Goal: Task Accomplishment & Management: Manage account settings

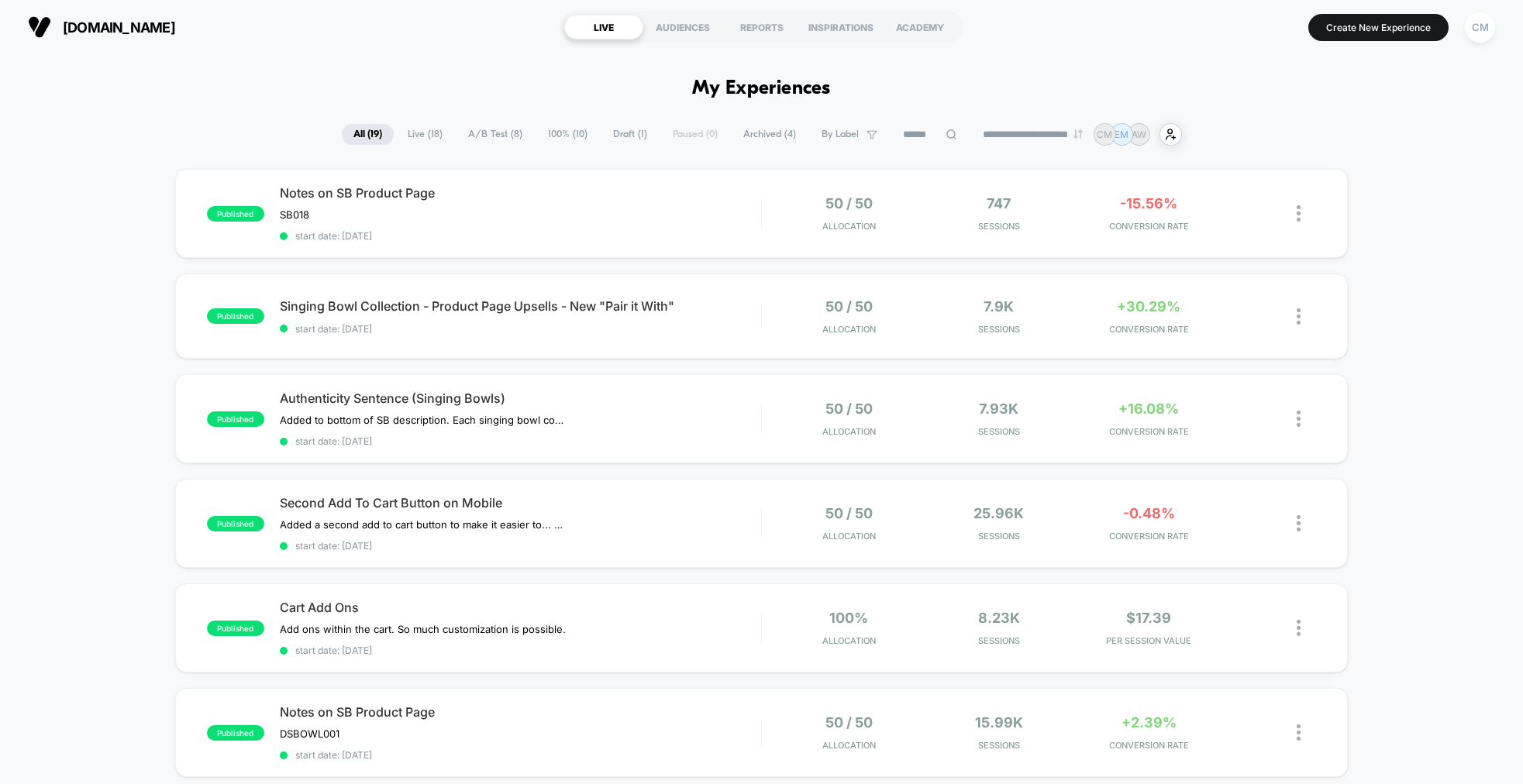
click at [501, 130] on span "A/B Test ( 8 )" at bounding box center [495, 134] width 77 height 21
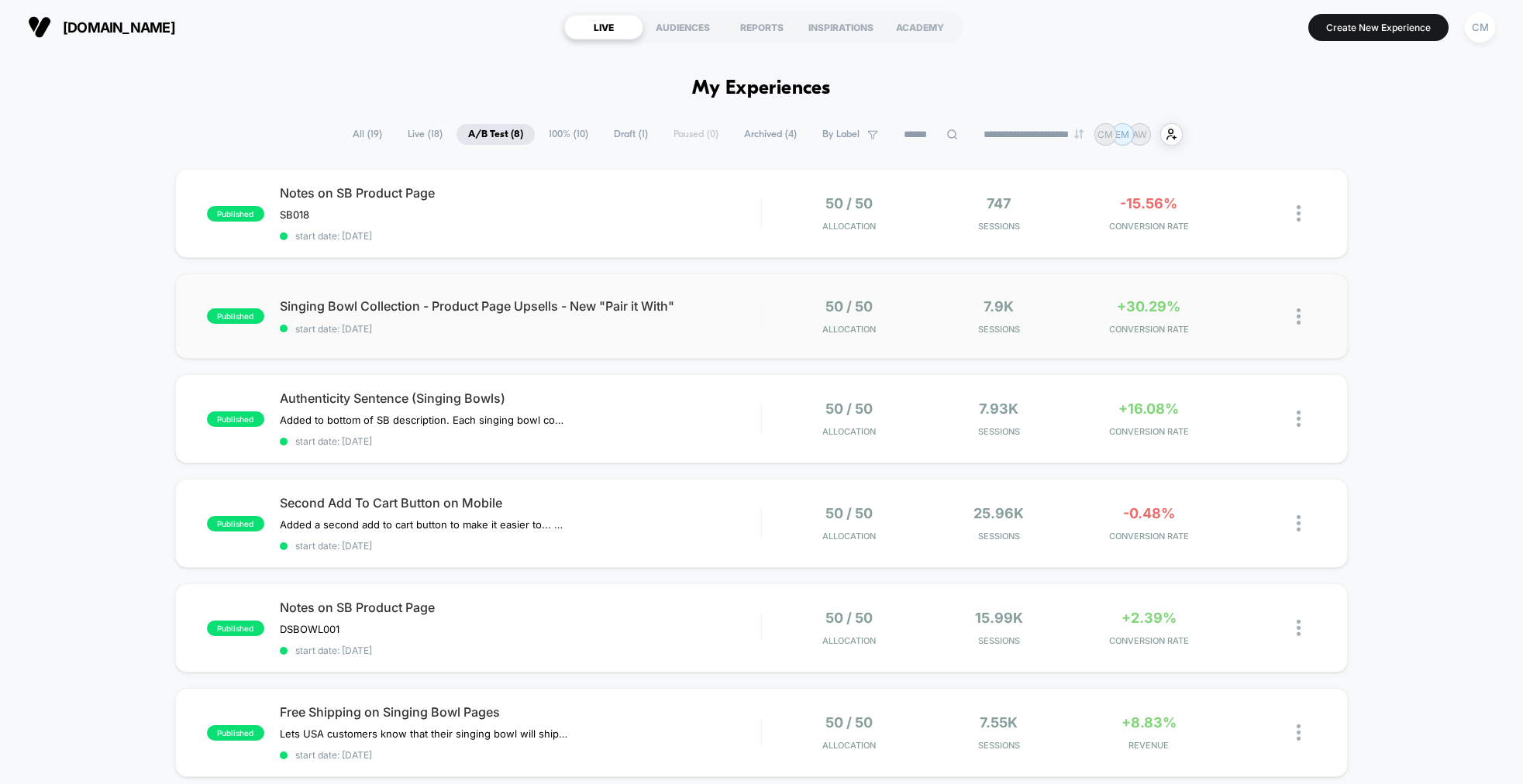
click at [779, 326] on div "50 / 50 Allocation" at bounding box center [849, 317] width 143 height 37
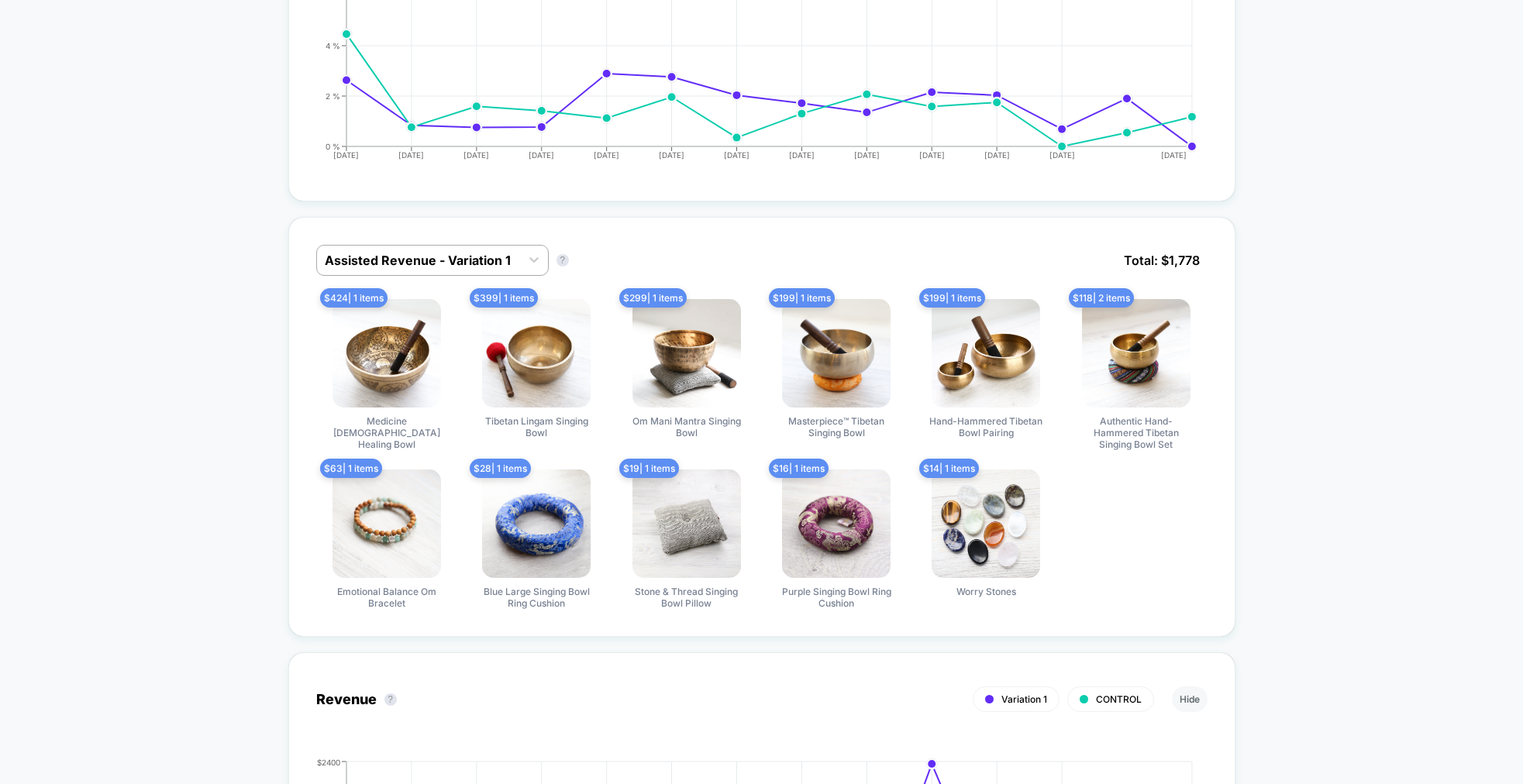
scroll to position [806, 0]
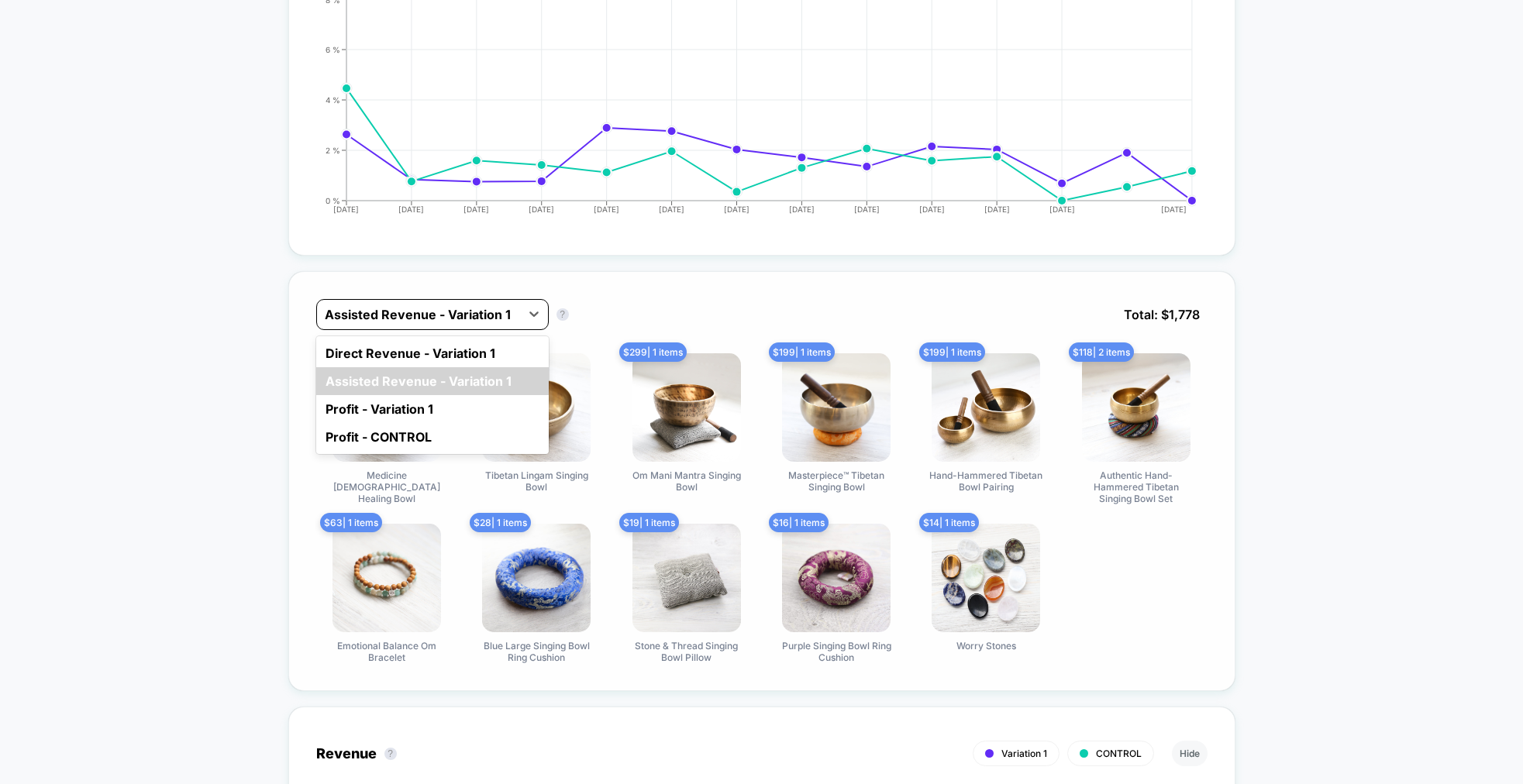
click at [484, 312] on div at bounding box center [418, 314] width 188 height 18
click at [416, 374] on div "Assisted Revenue - Variation 1" at bounding box center [432, 382] width 232 height 28
click at [528, 306] on icon at bounding box center [534, 314] width 16 height 16
click at [471, 347] on div "Direct Revenue - Variation 1" at bounding box center [432, 353] width 232 height 28
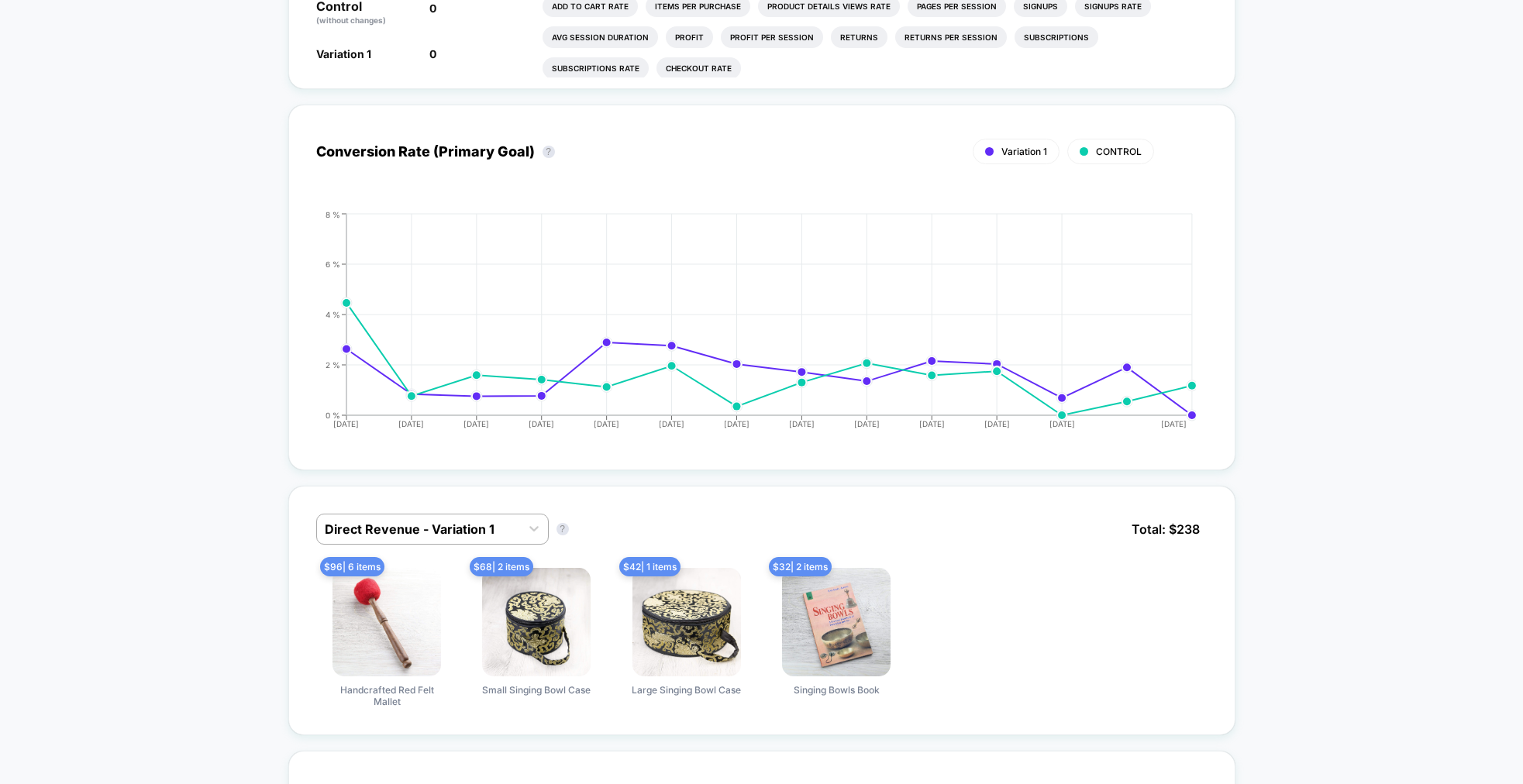
scroll to position [836, 0]
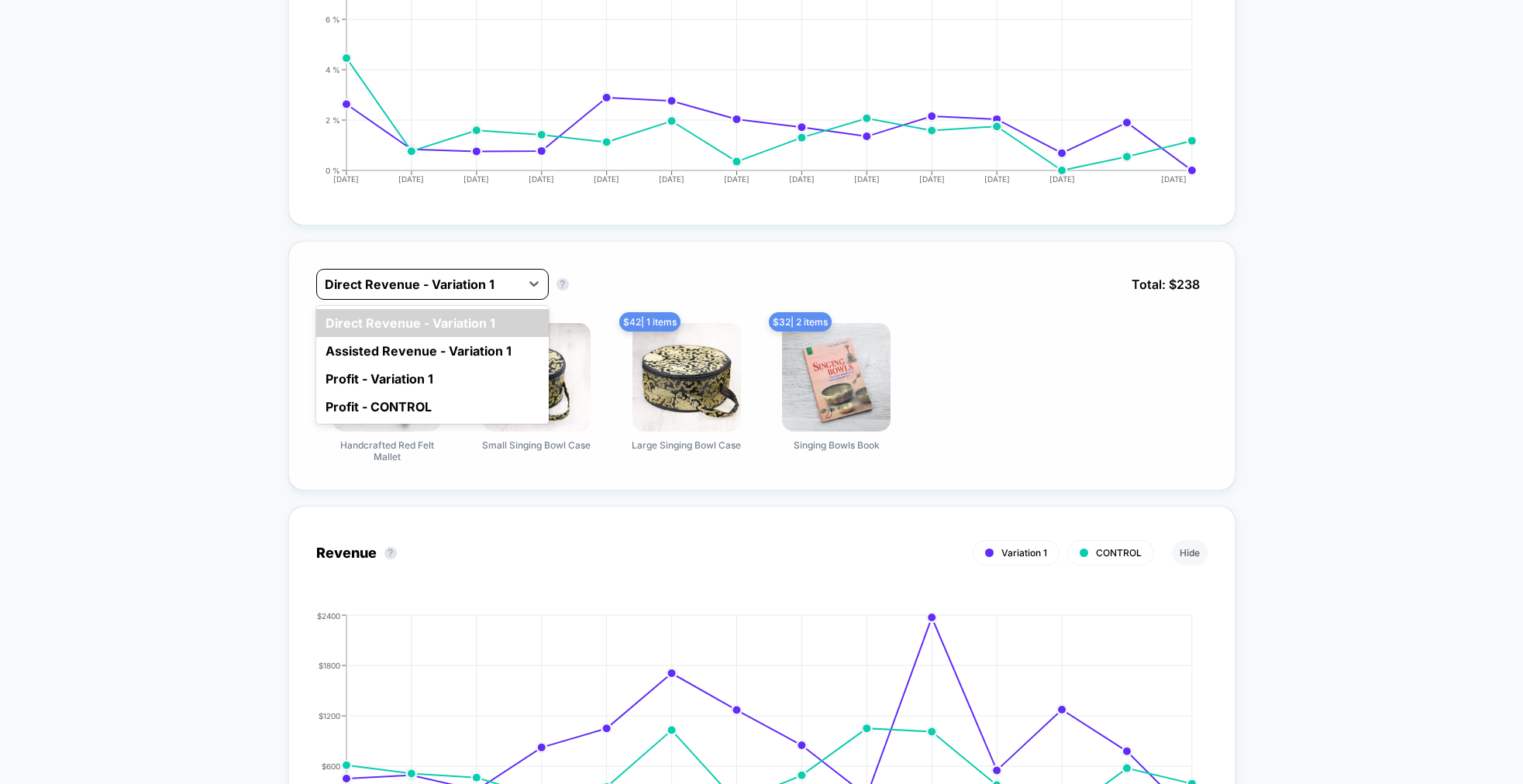
click at [505, 280] on div at bounding box center [418, 284] width 188 height 18
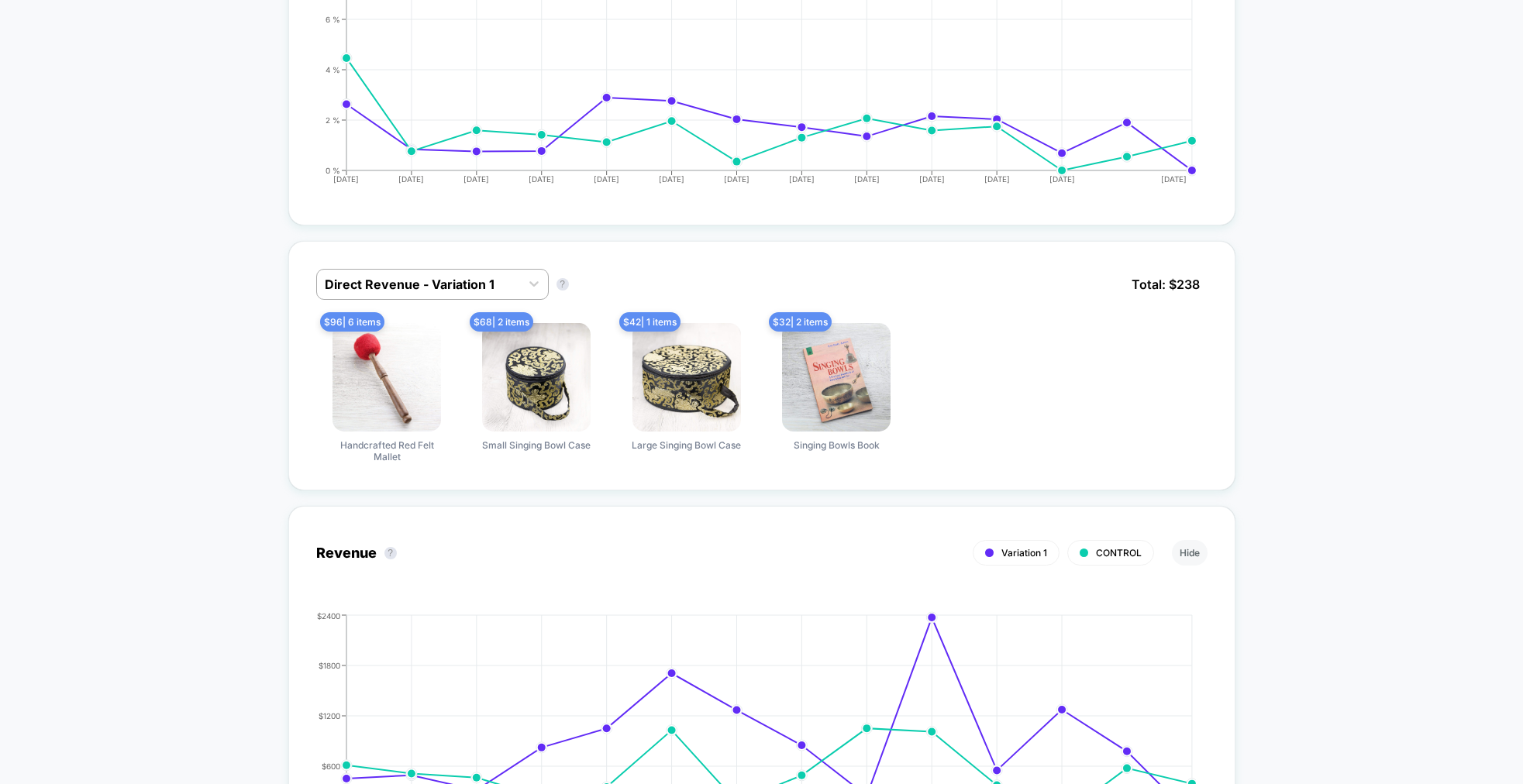
click at [452, 270] on div "Direct Revenue - Variation 1" at bounding box center [432, 284] width 232 height 31
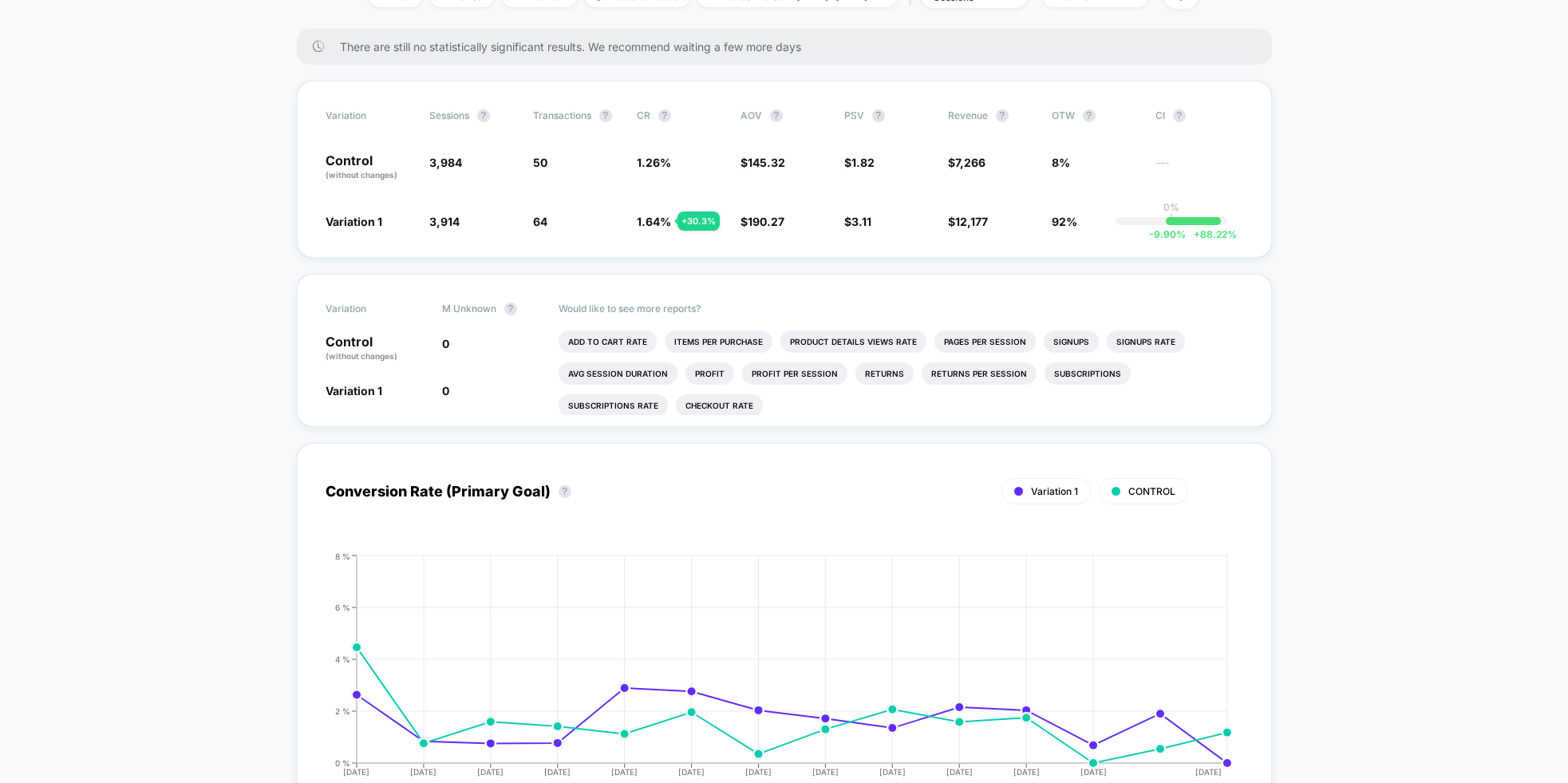
scroll to position [0, 0]
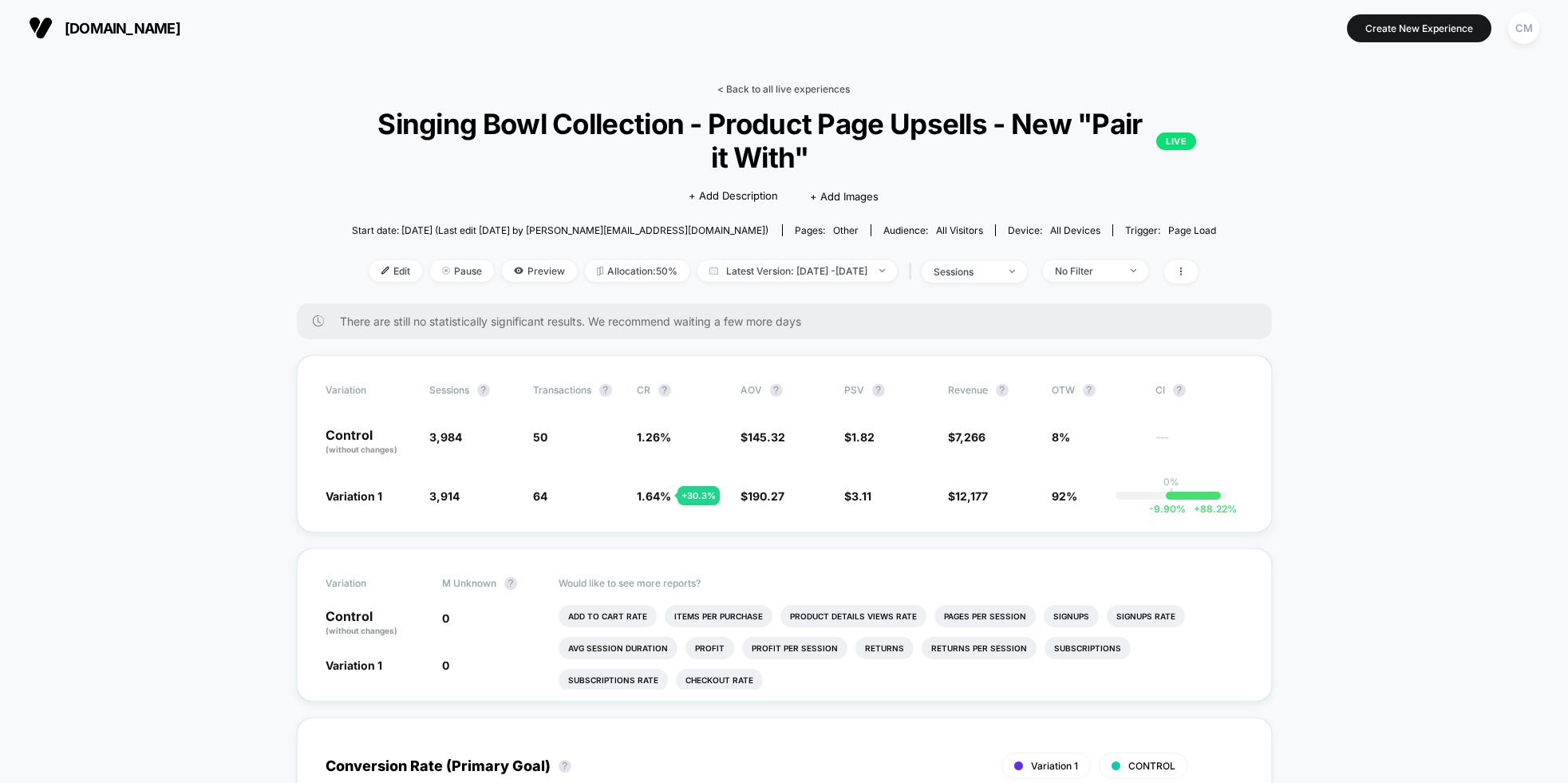
click at [757, 89] on link "< Back to all live experiences" at bounding box center [783, 89] width 132 height 12
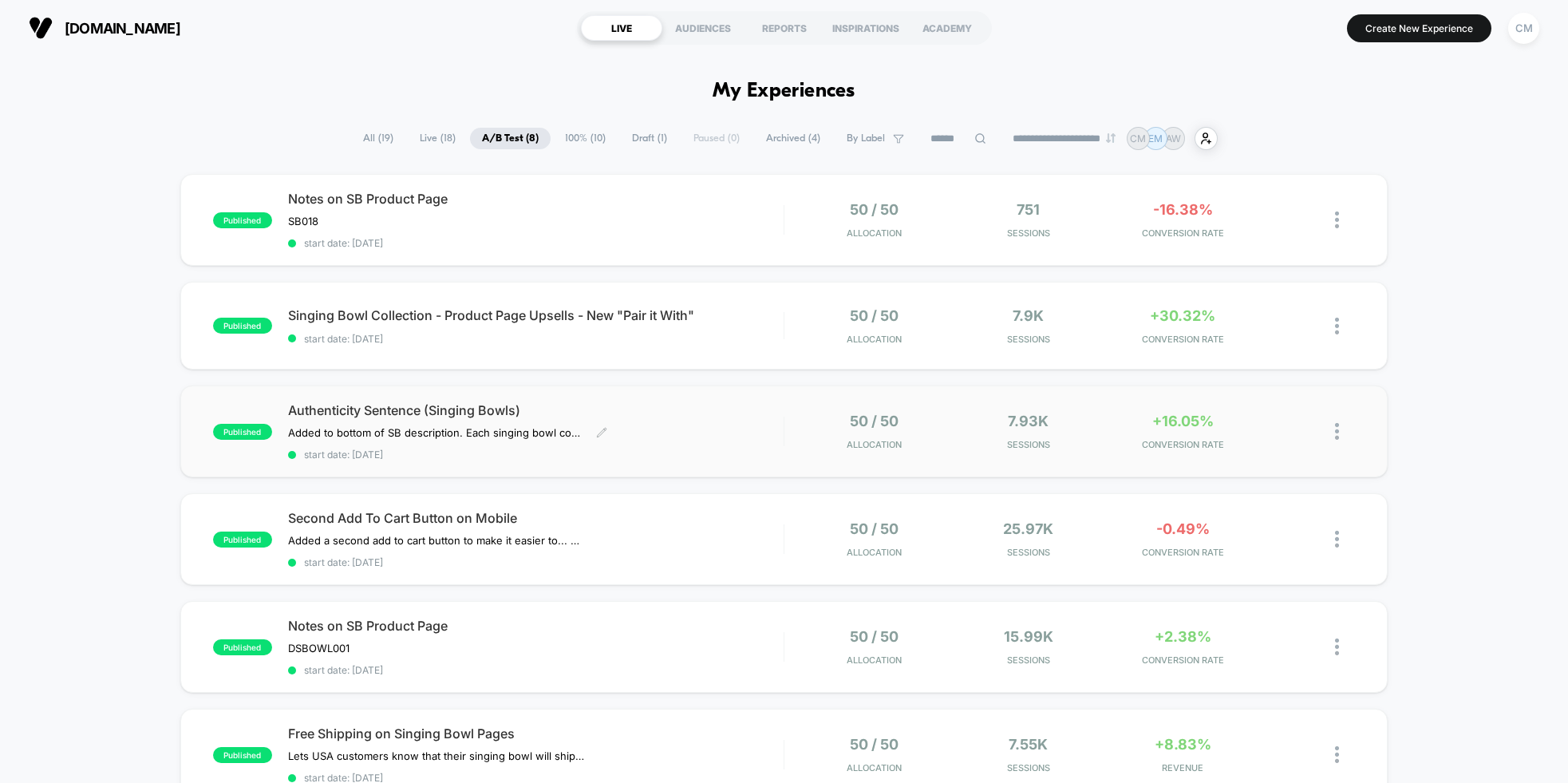
click at [741, 445] on div "Authenticity Sentence (Singing Bowls) Added to bottom of SB description. ﻿ Each…" at bounding box center [536, 432] width 496 height 58
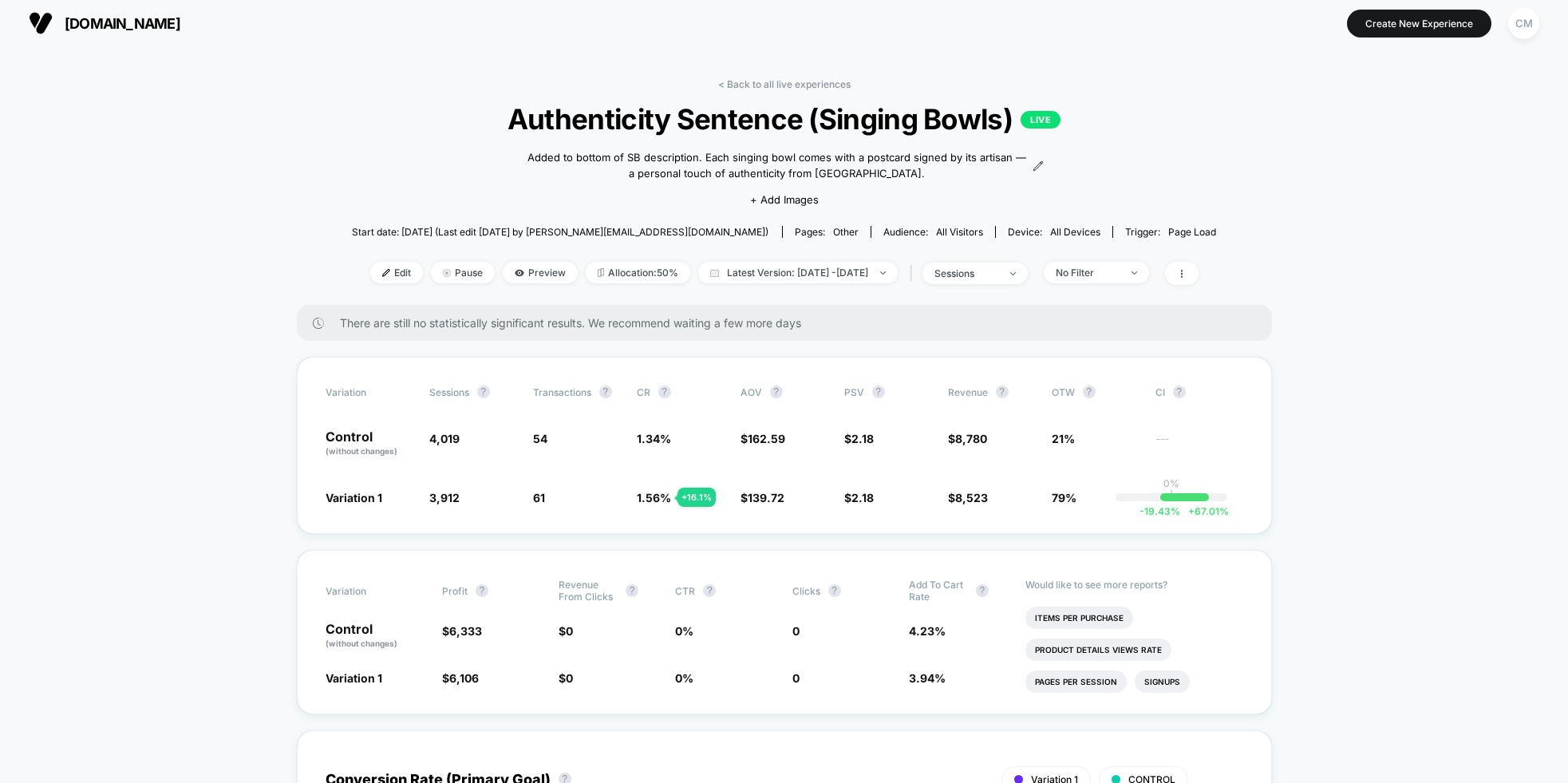
scroll to position [4, 0]
click at [1199, 270] on span at bounding box center [1181, 274] width 33 height 23
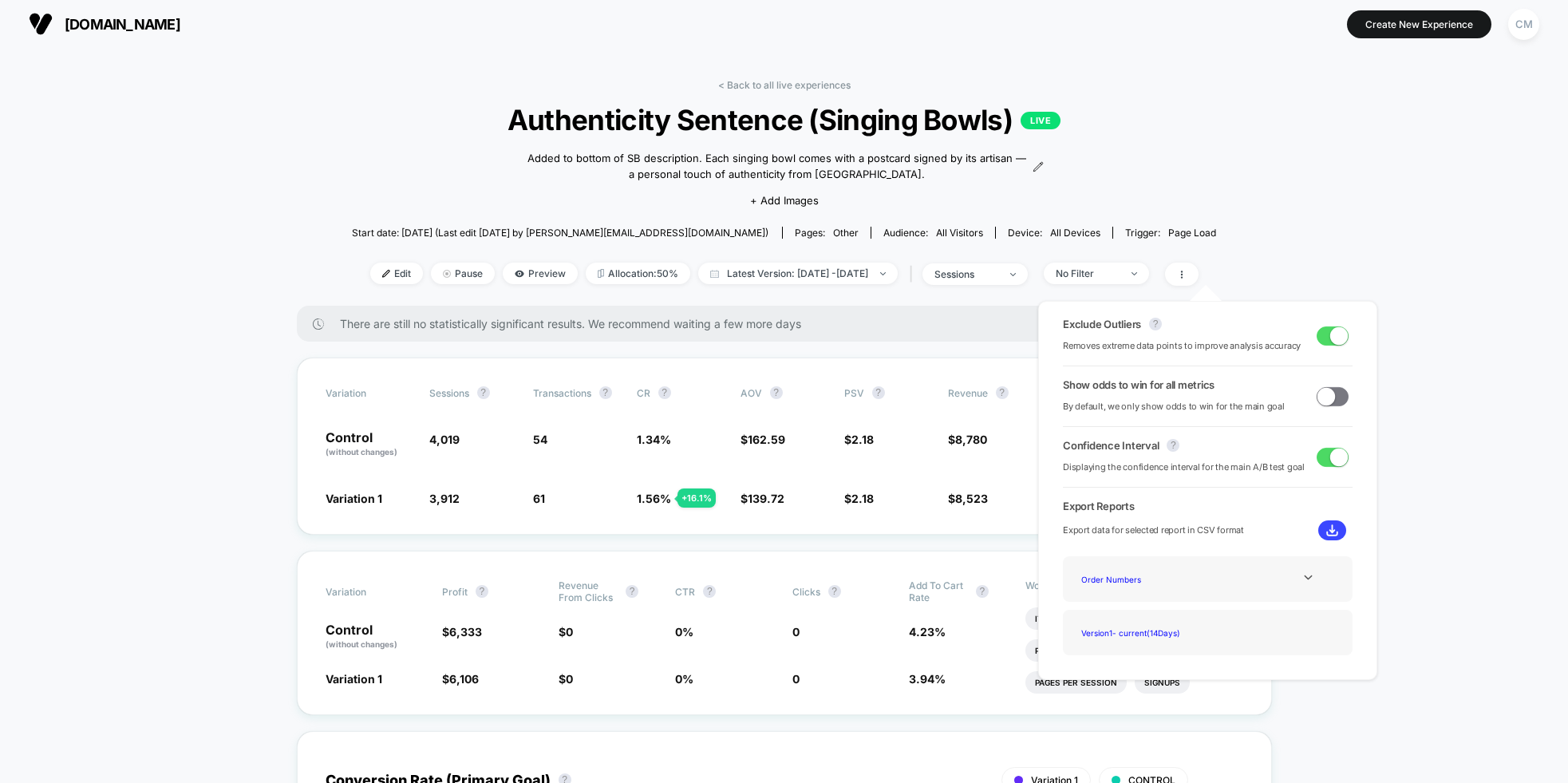
click at [1321, 333] on span at bounding box center [1332, 336] width 32 height 19
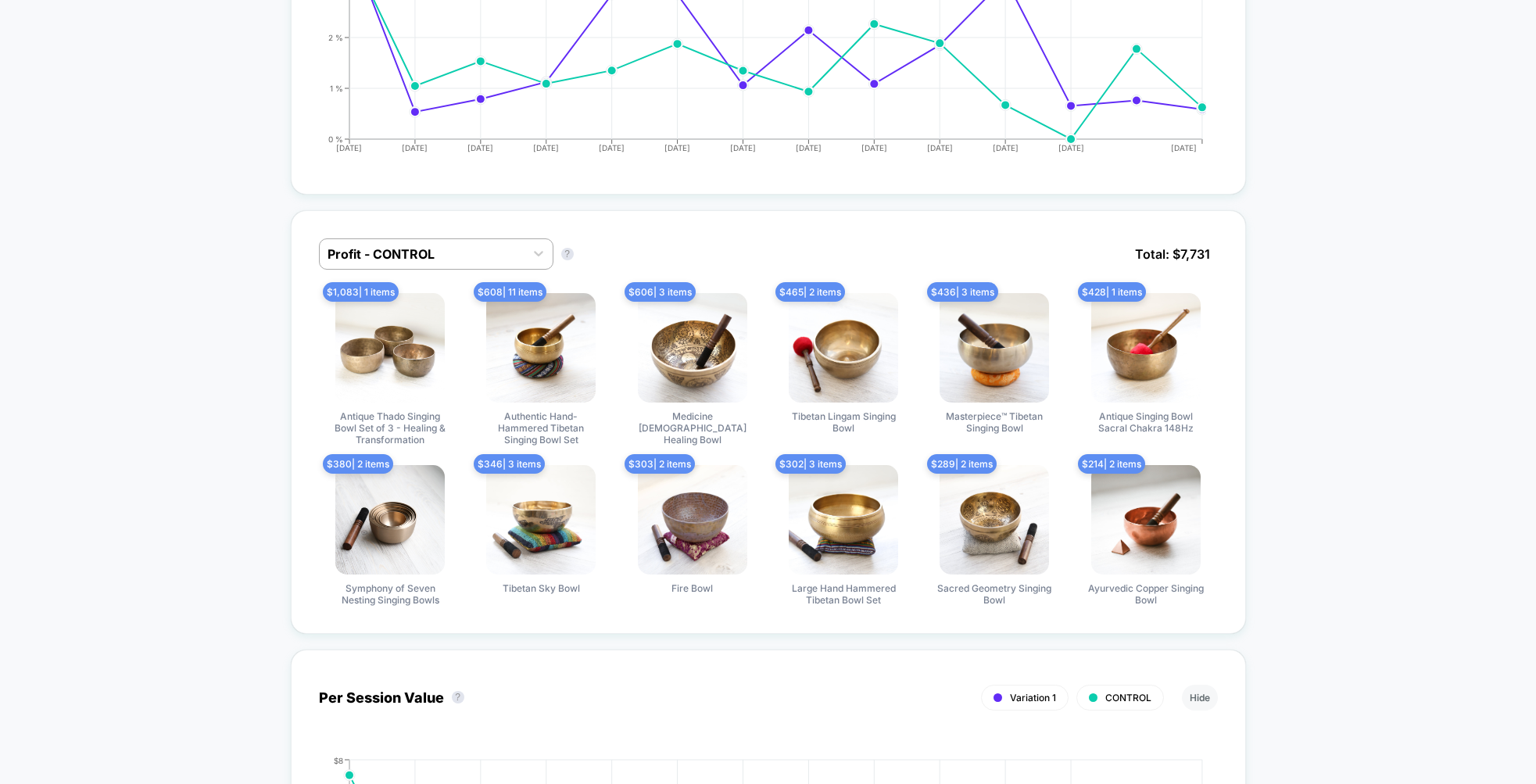
scroll to position [900, 0]
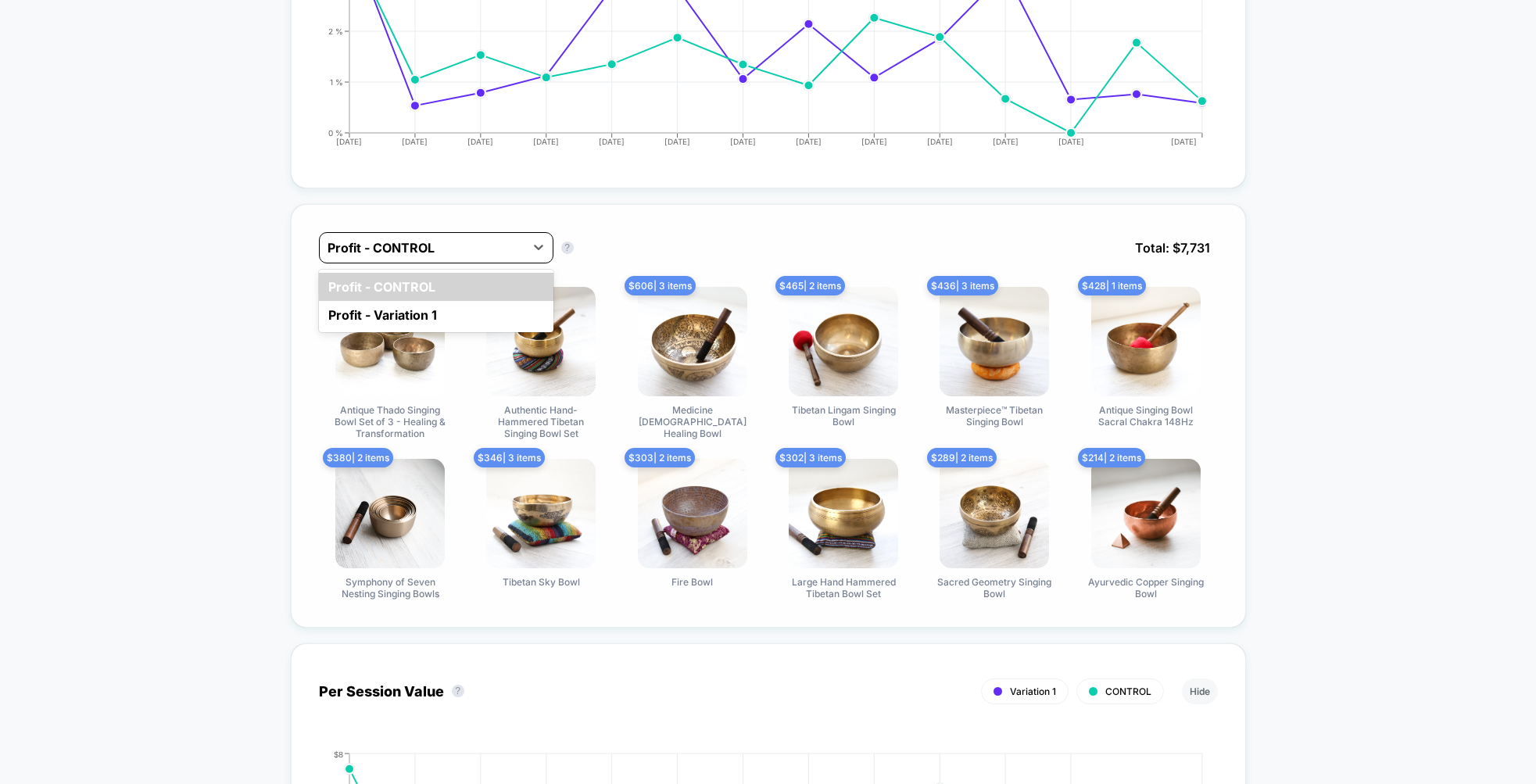
click at [452, 238] on div at bounding box center [422, 248] width 189 height 18
click at [454, 302] on div "Profit - Variation 1" at bounding box center [436, 315] width 234 height 28
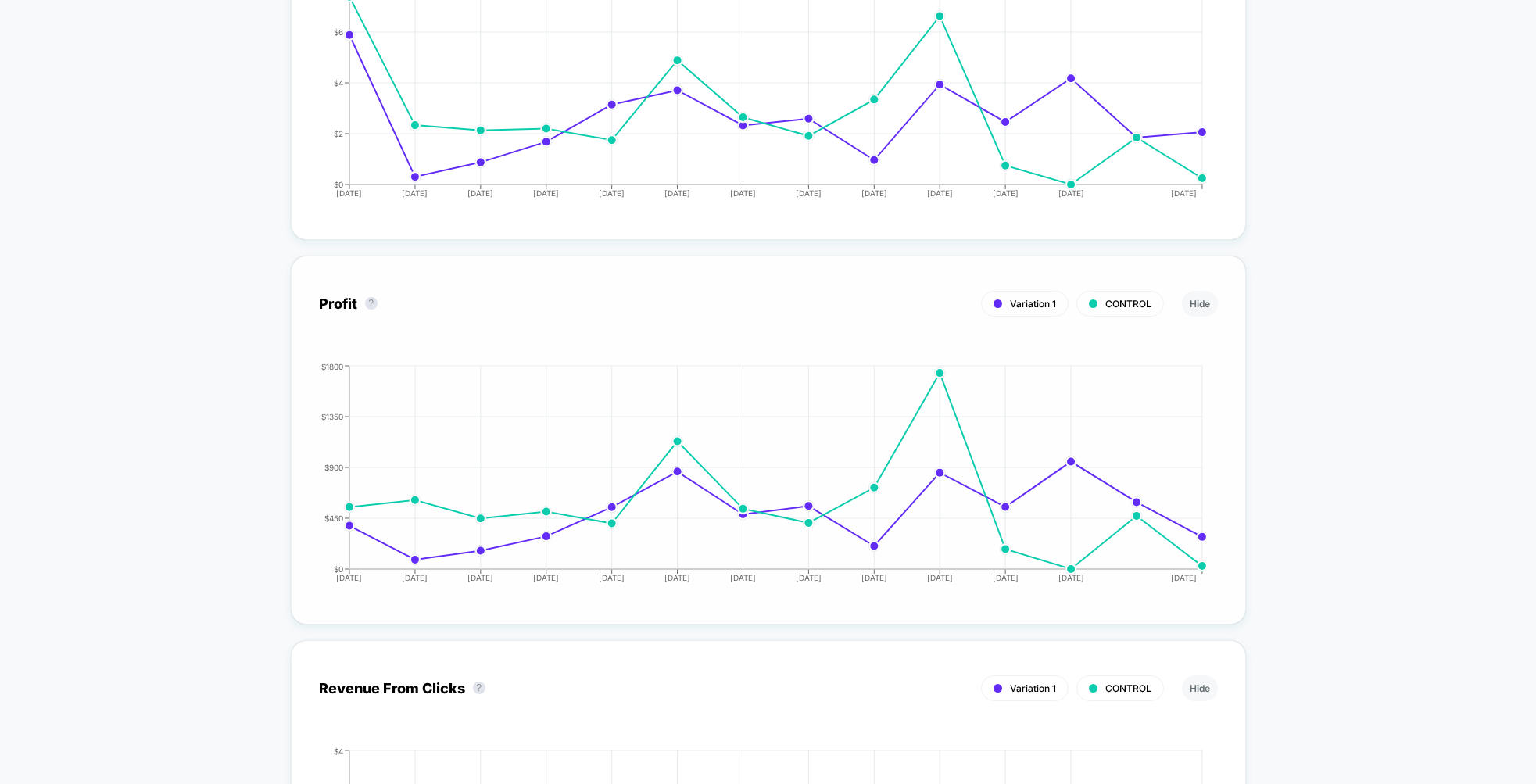
scroll to position [1653, 0]
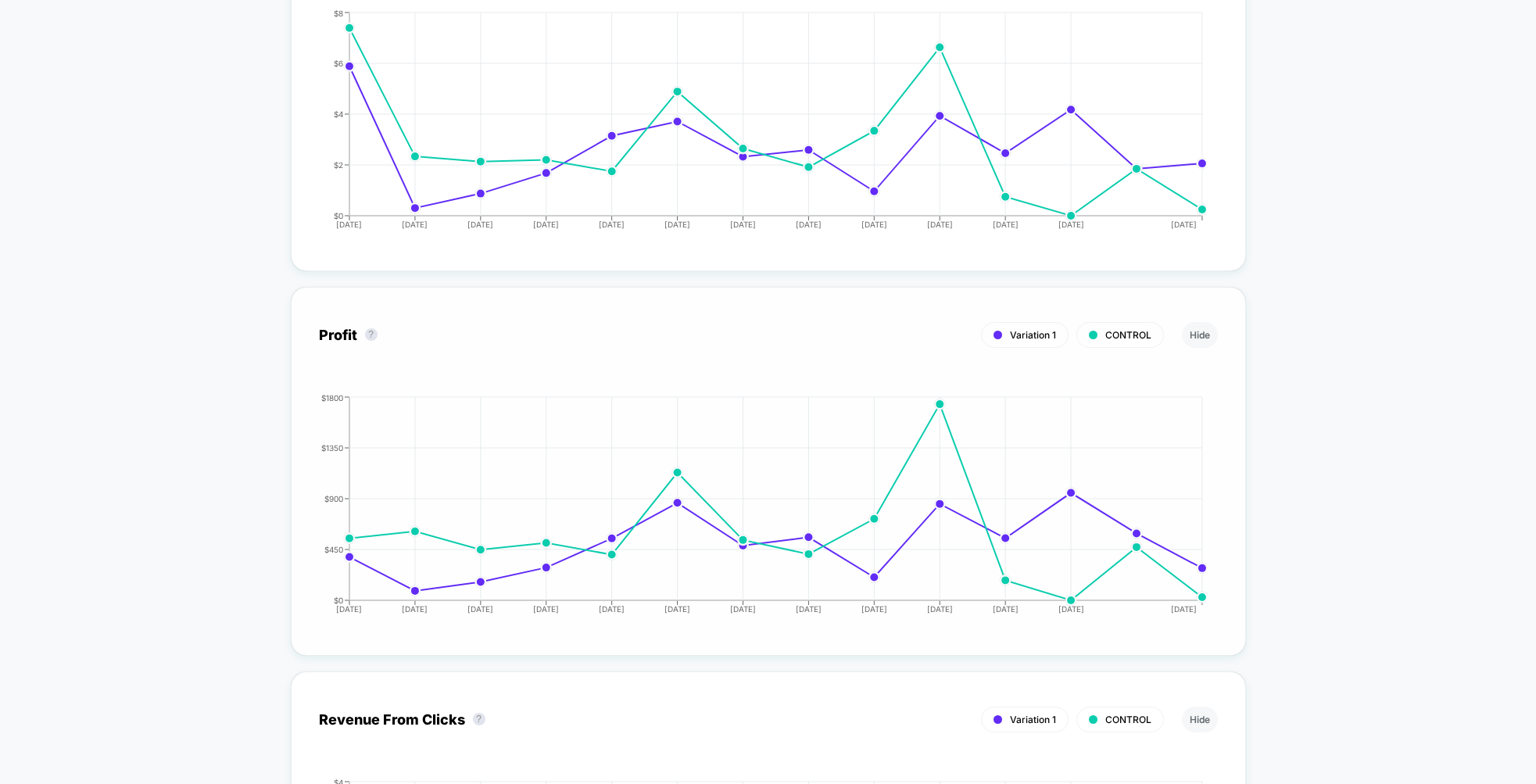
drag, startPoint x: 1138, startPoint y: 331, endPoint x: 1122, endPoint y: 329, distance: 16.1
click at [1138, 331] on span "CONTROL" at bounding box center [1128, 335] width 46 height 12
drag, startPoint x: 1122, startPoint y: 328, endPoint x: 1089, endPoint y: 331, distance: 33.1
click at [1120, 329] on span "CONTROL" at bounding box center [1128, 335] width 46 height 12
drag, startPoint x: 1056, startPoint y: 330, endPoint x: 1180, endPoint y: 328, distance: 124.0
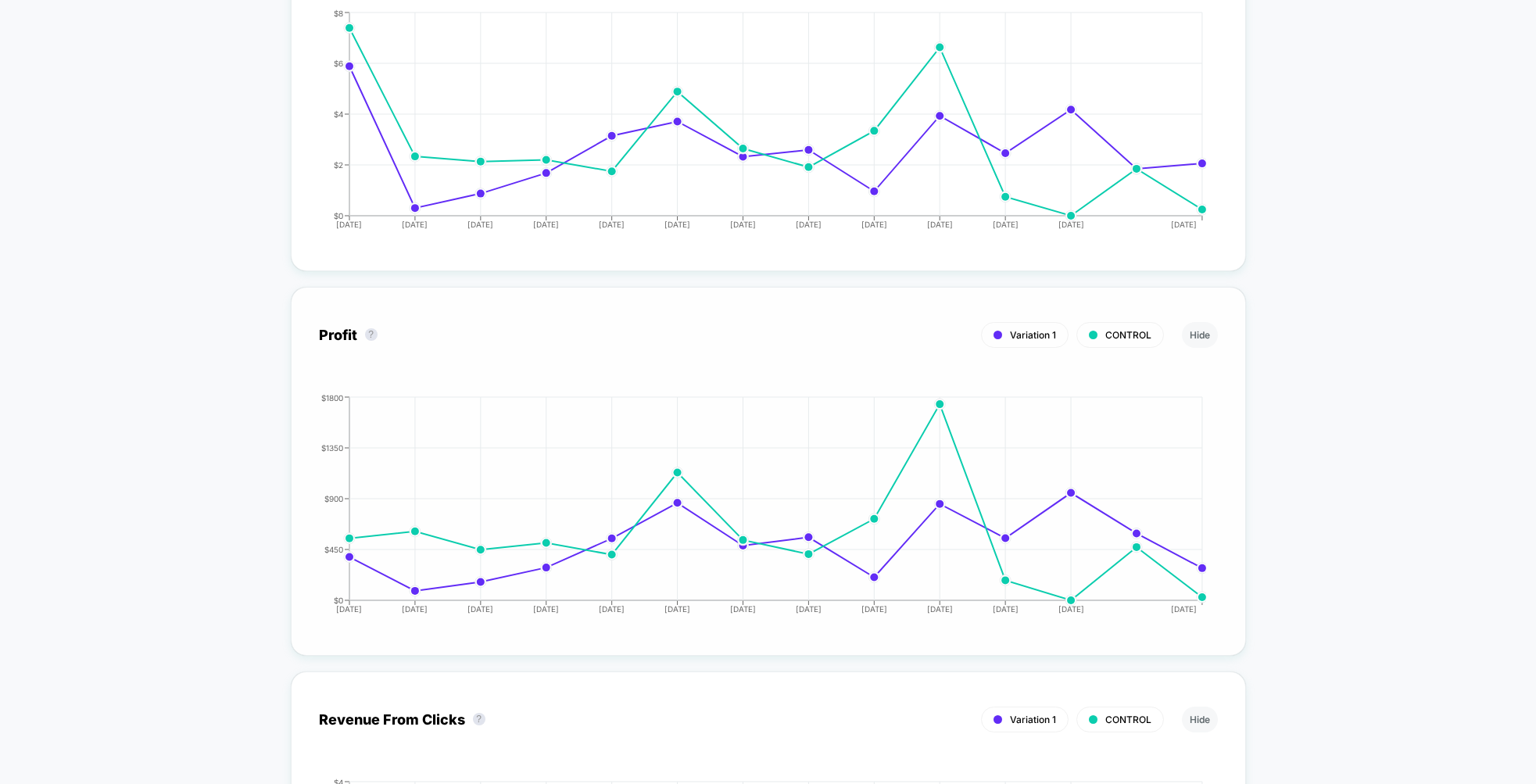
click at [1078, 327] on div "Variation 1 CONTROL" at bounding box center [1069, 335] width 191 height 26
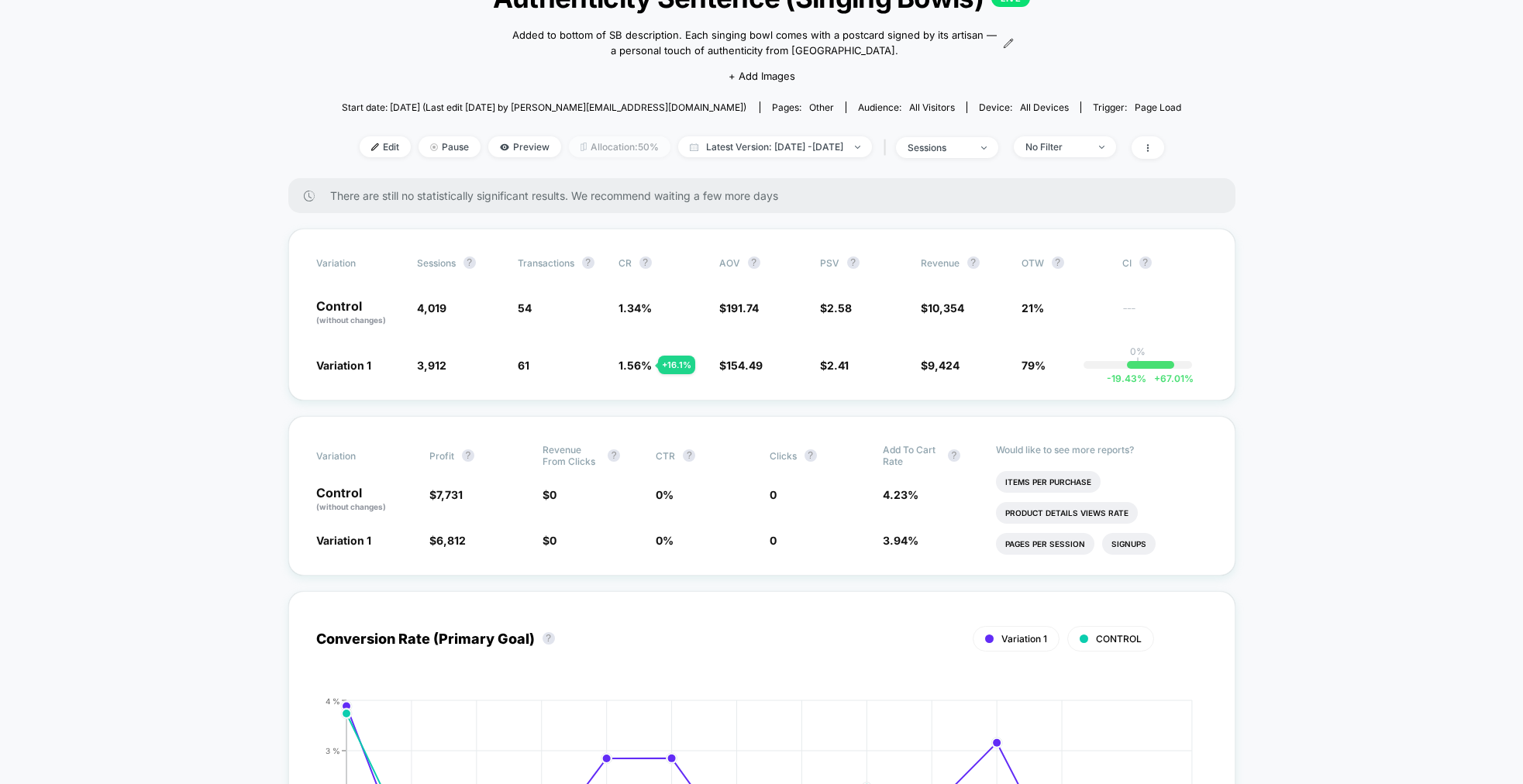
scroll to position [162, 0]
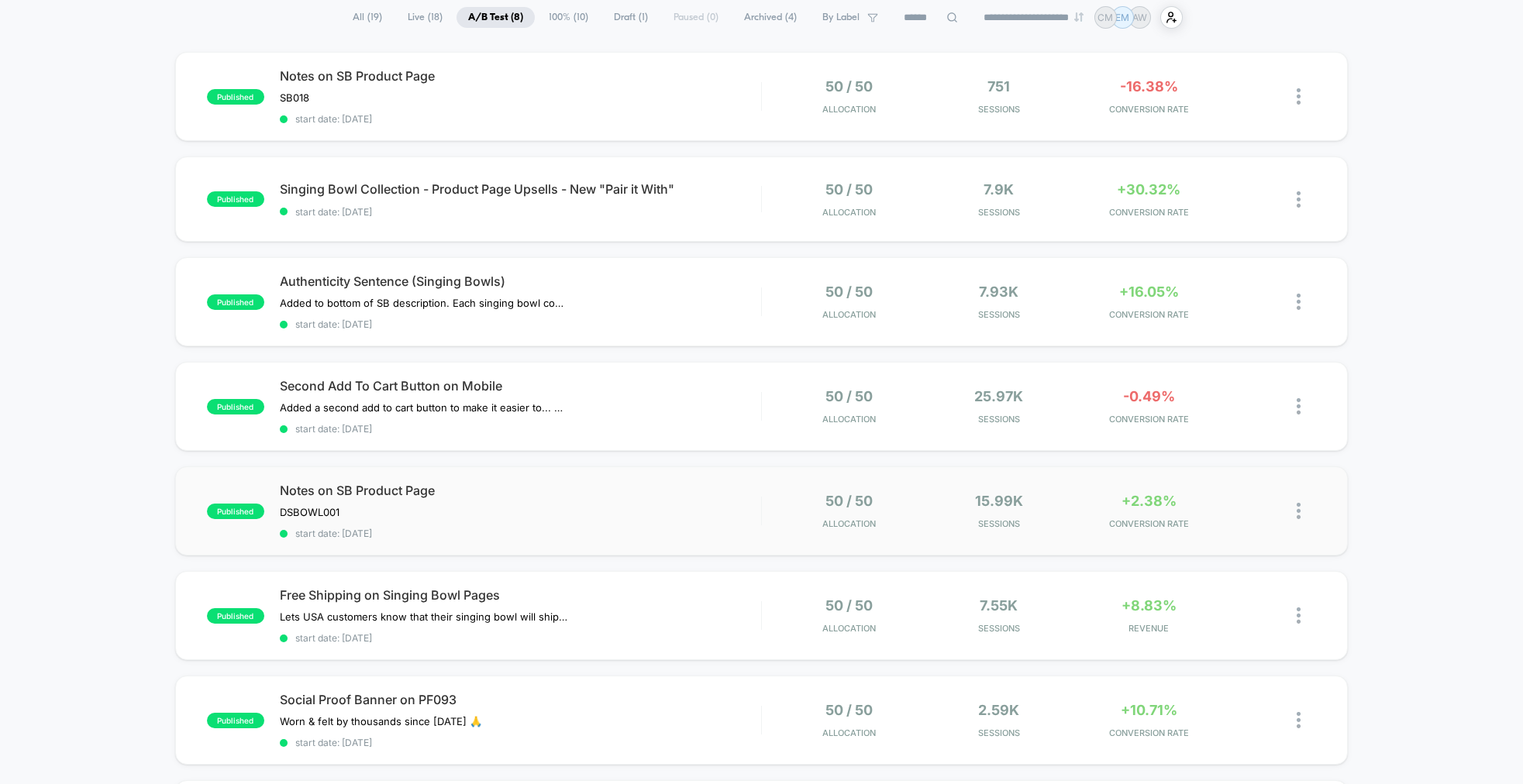
scroll to position [42, 0]
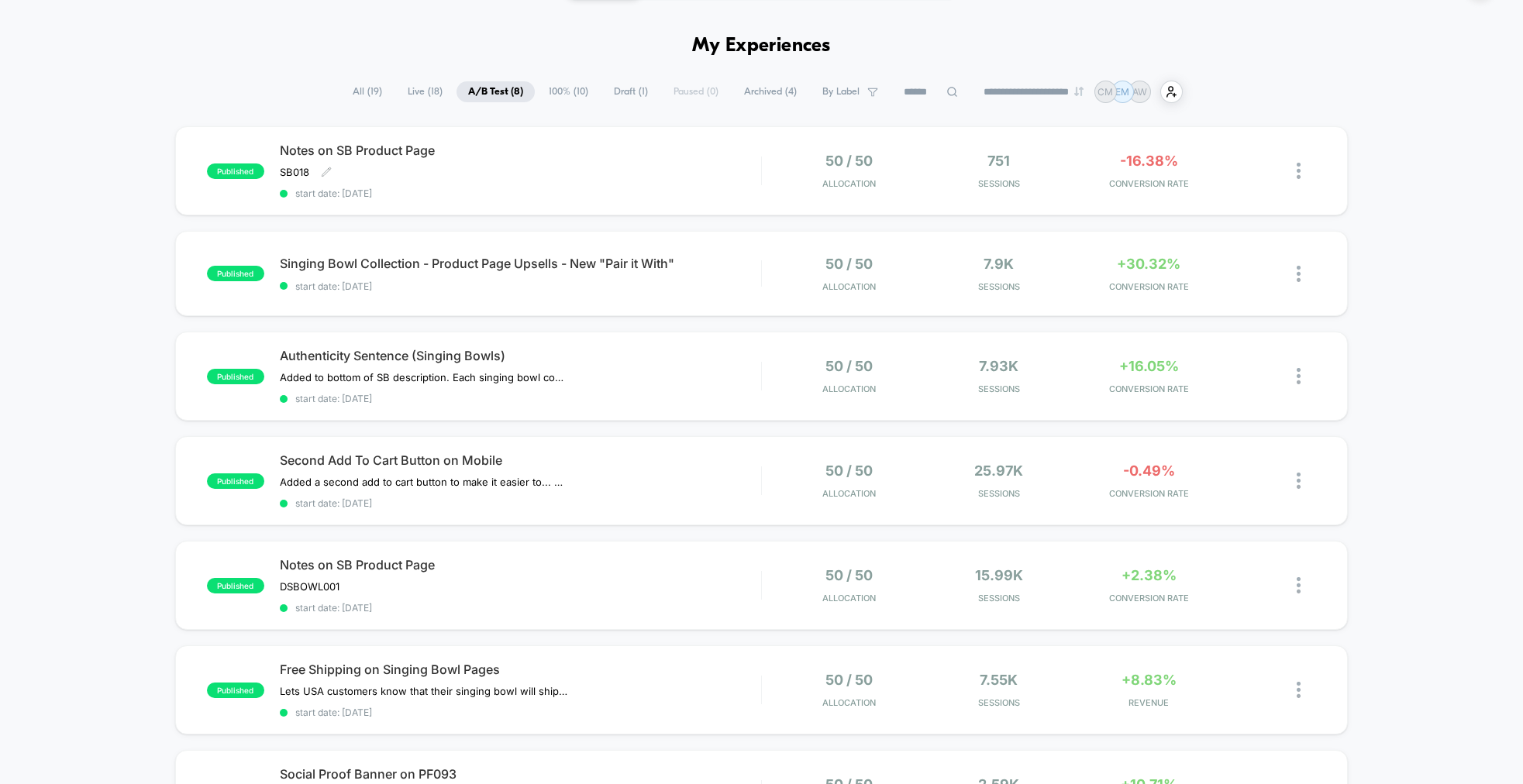
drag, startPoint x: 630, startPoint y: 187, endPoint x: 627, endPoint y: 197, distance: 10.4
click at [630, 187] on span "start date: [DATE]" at bounding box center [520, 193] width 481 height 12
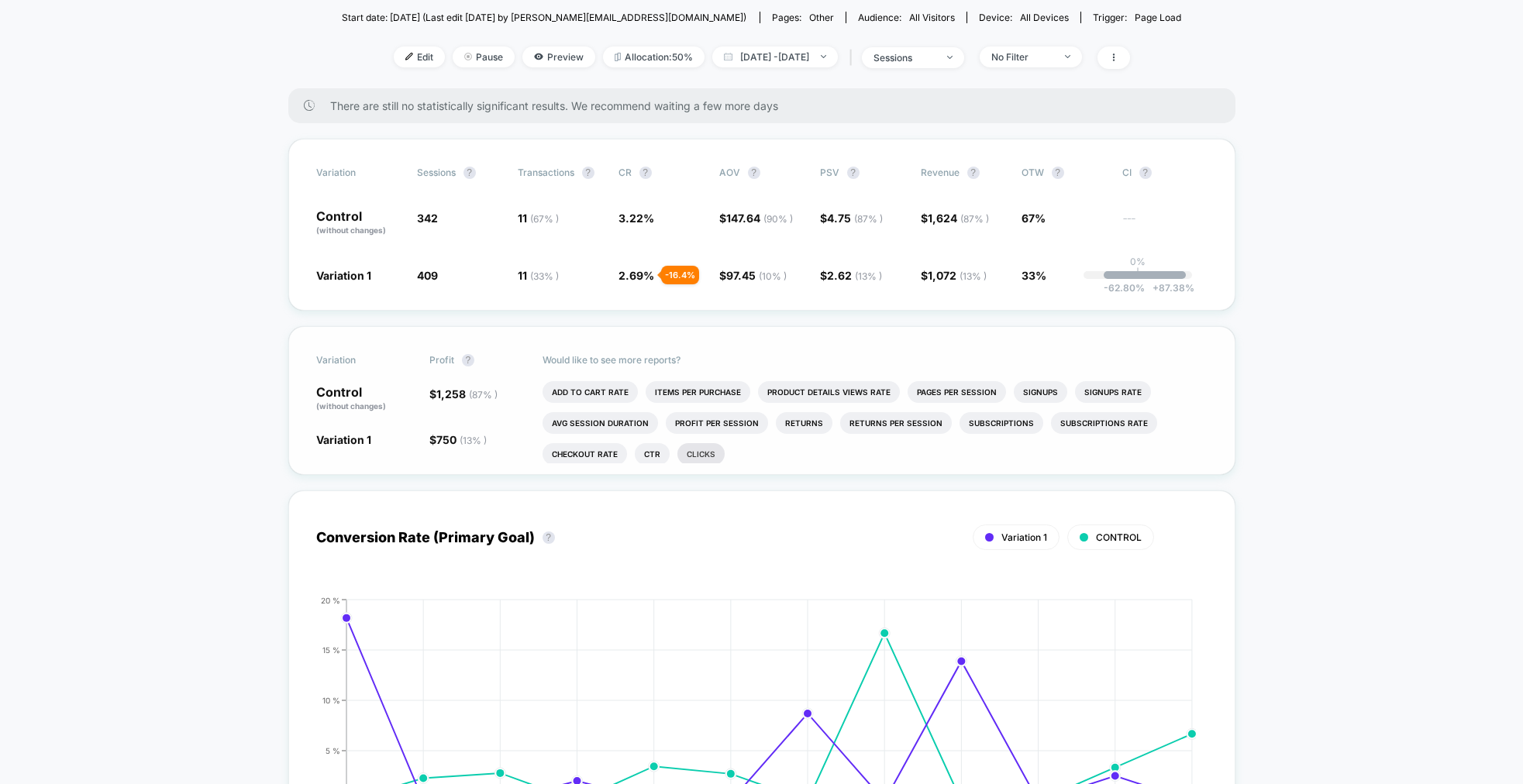
scroll to position [263, 0]
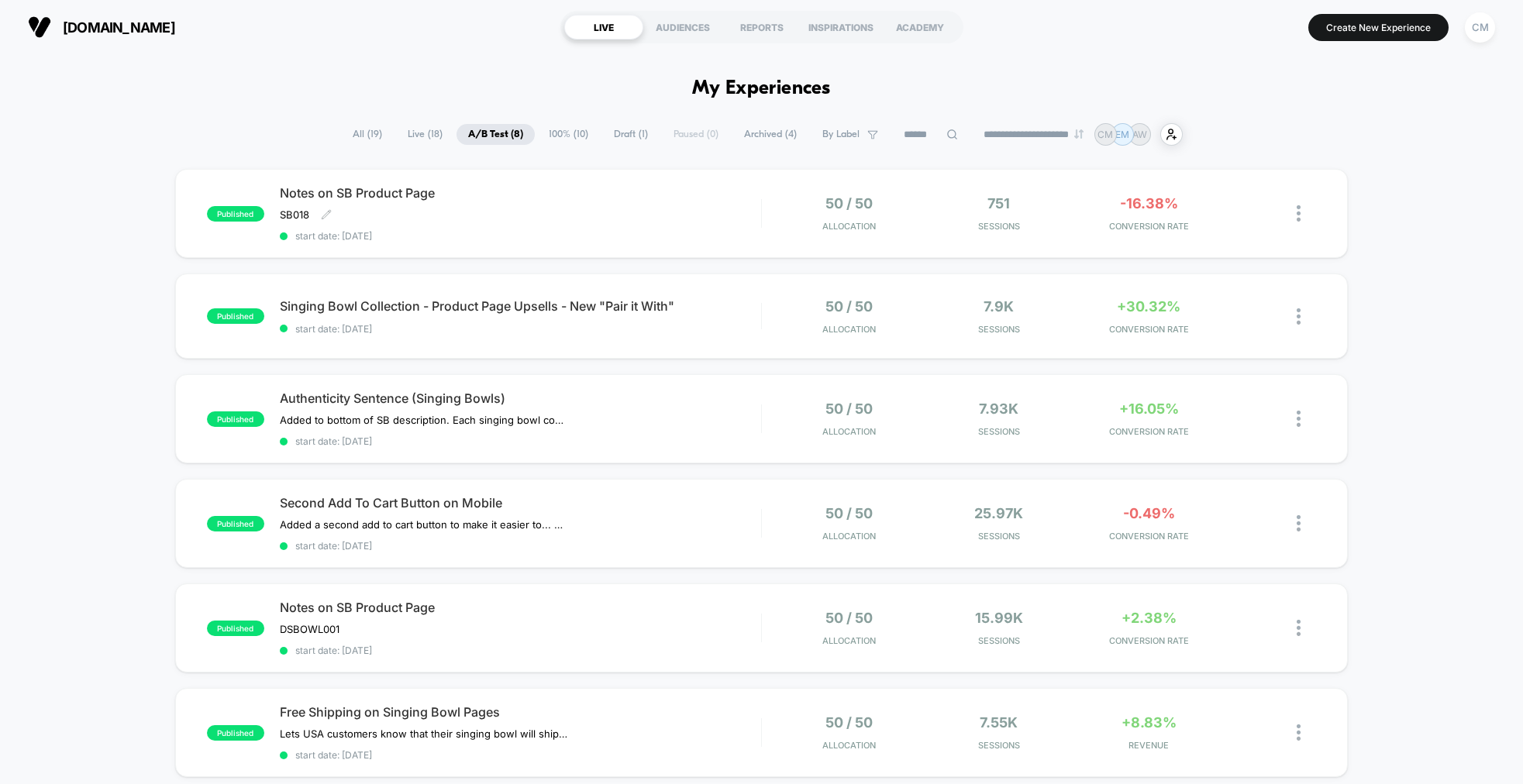
click at [699, 218] on div "Notes on SB Product Page SB018 Click to edit experience details SB018 start dat…" at bounding box center [520, 213] width 481 height 56
click at [1307, 212] on div at bounding box center [1306, 213] width 19 height 37
click at [1198, 296] on div "Archive" at bounding box center [1219, 303] width 139 height 35
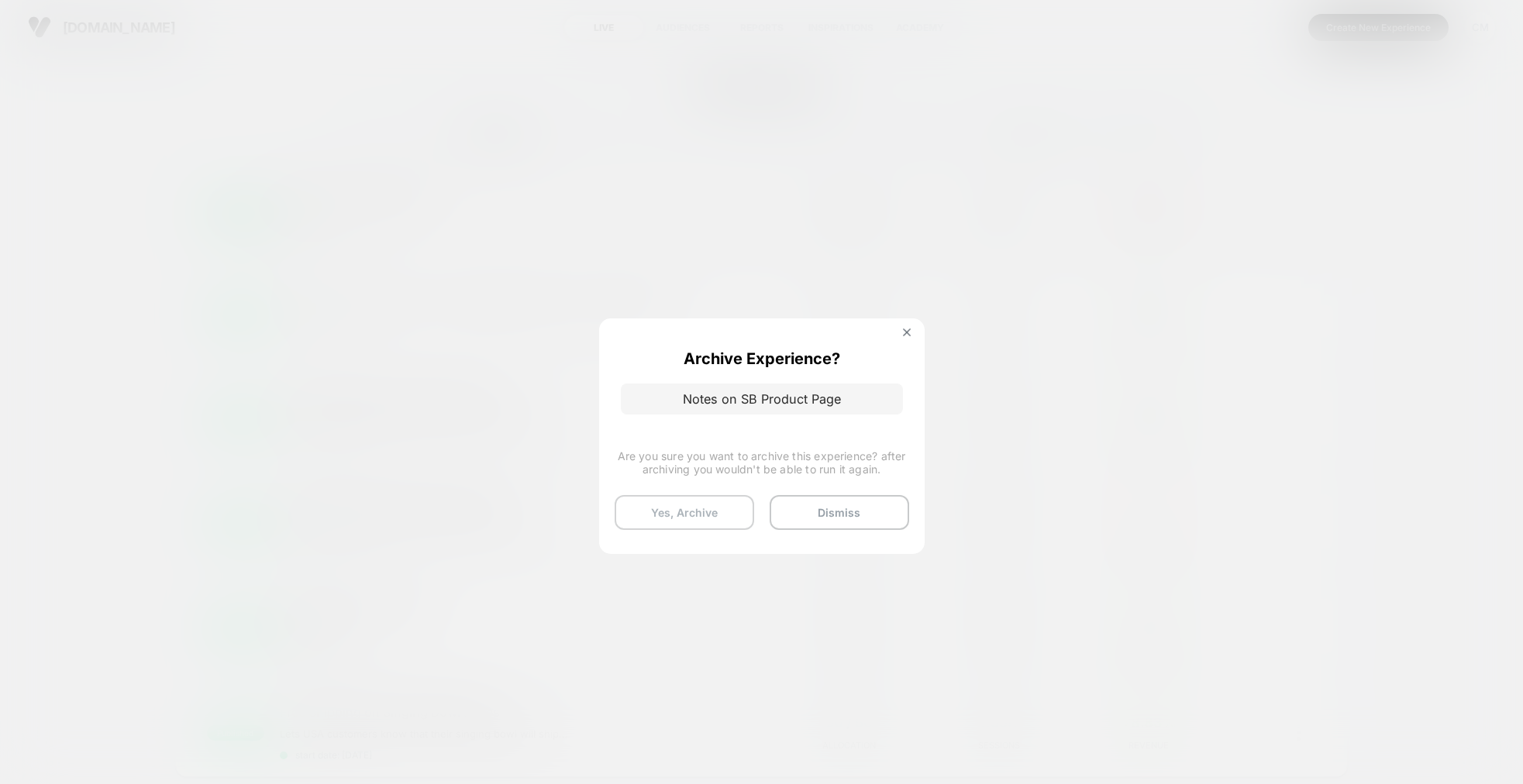
click at [682, 523] on button "Yes, Archive" at bounding box center [684, 513] width 139 height 35
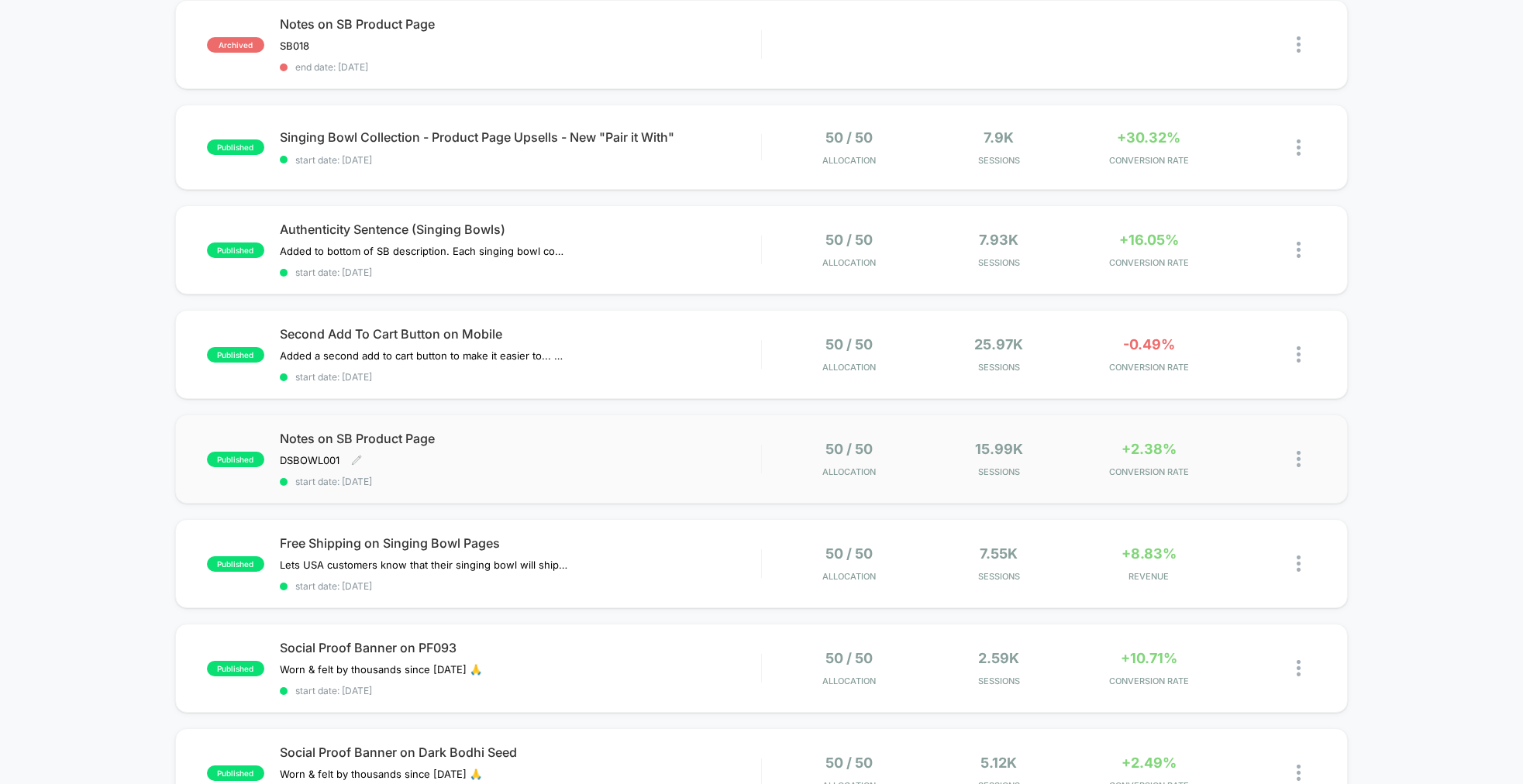
scroll to position [172, 0]
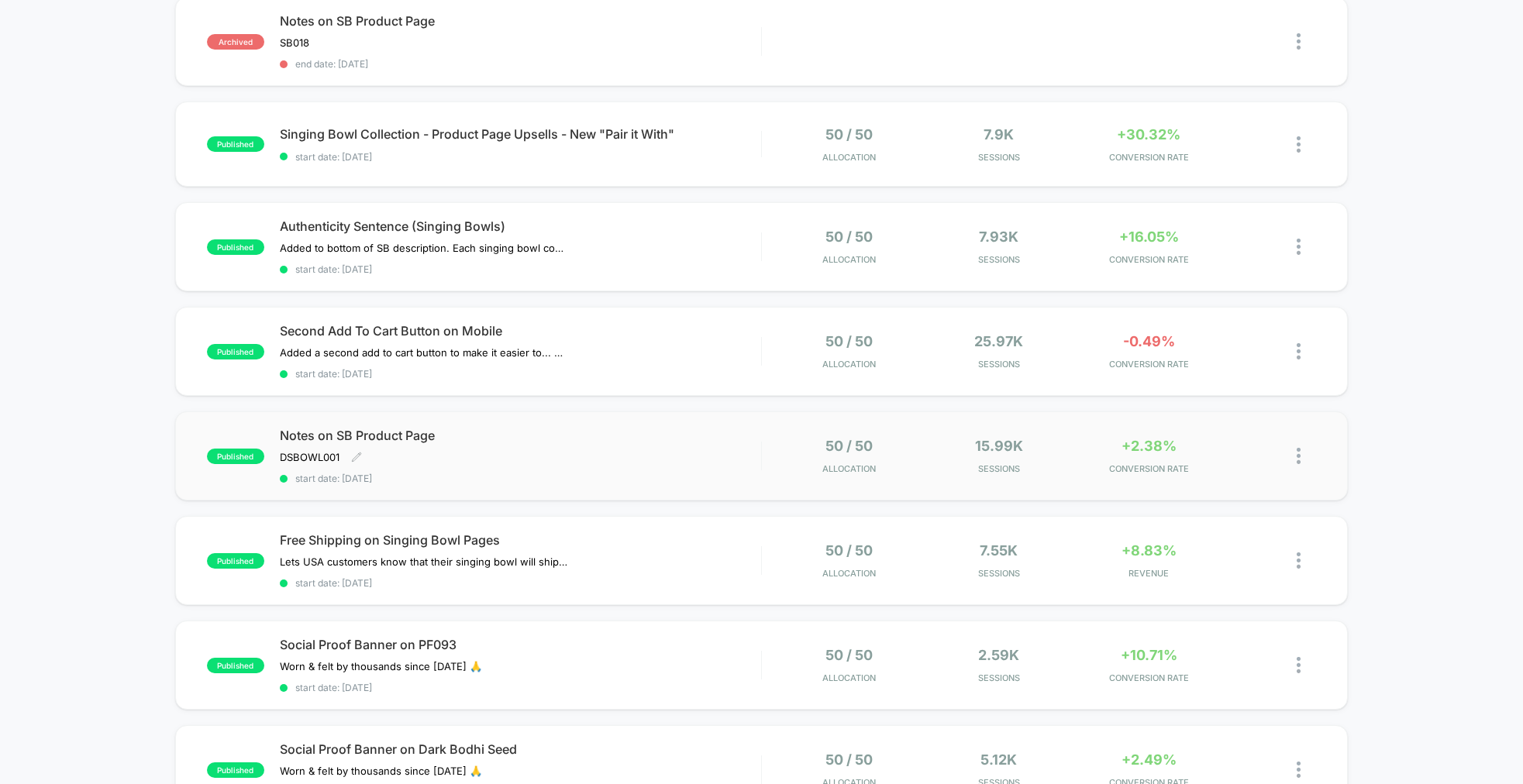
click at [710, 458] on div "Notes on SB Product Page DSBOWL001 Click to edit experience details DSBOWL001 s…" at bounding box center [520, 455] width 481 height 56
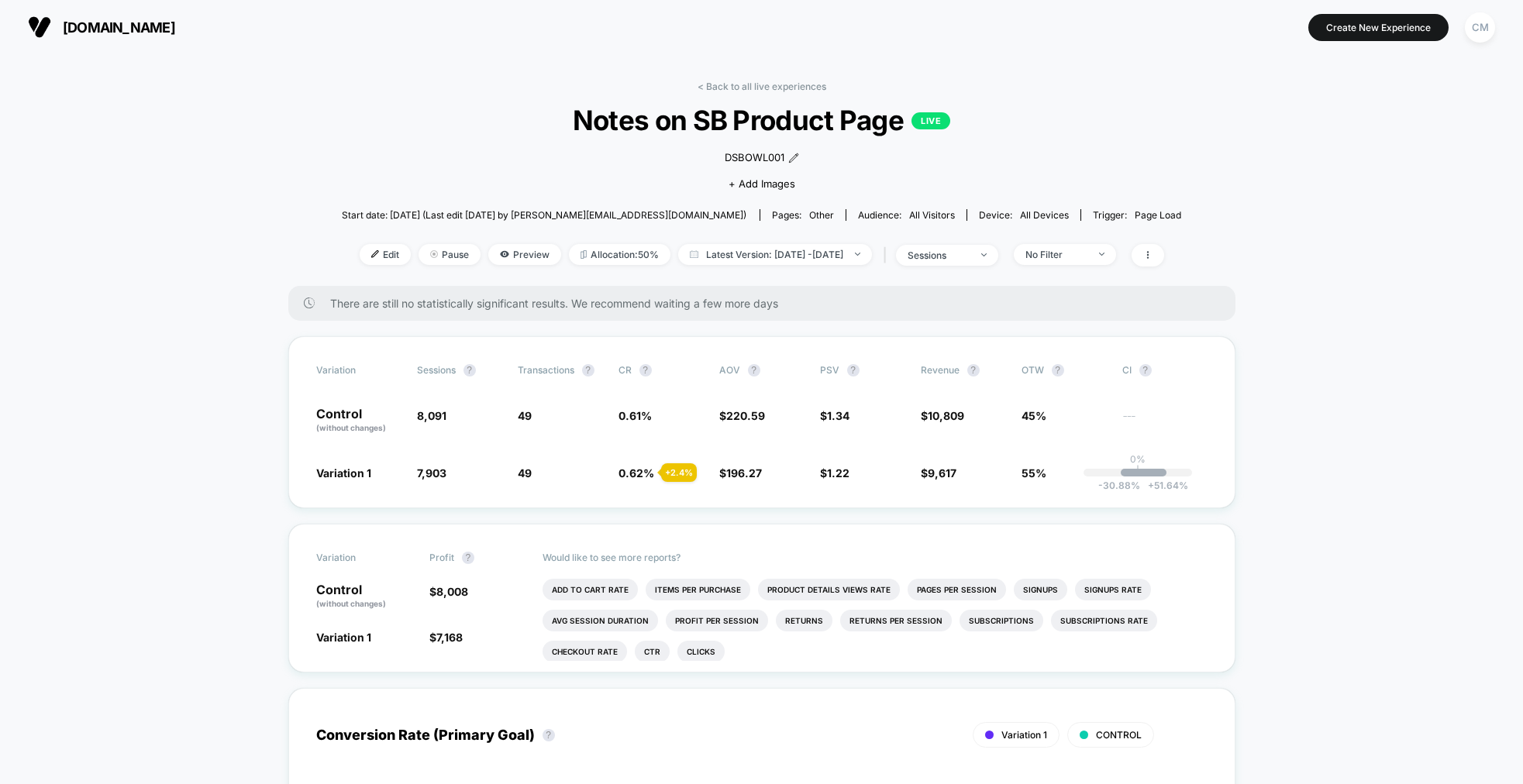
drag, startPoint x: 1284, startPoint y: 414, endPoint x: 1262, endPoint y: 401, distance: 25.6
click at [1164, 249] on span at bounding box center [1147, 255] width 32 height 22
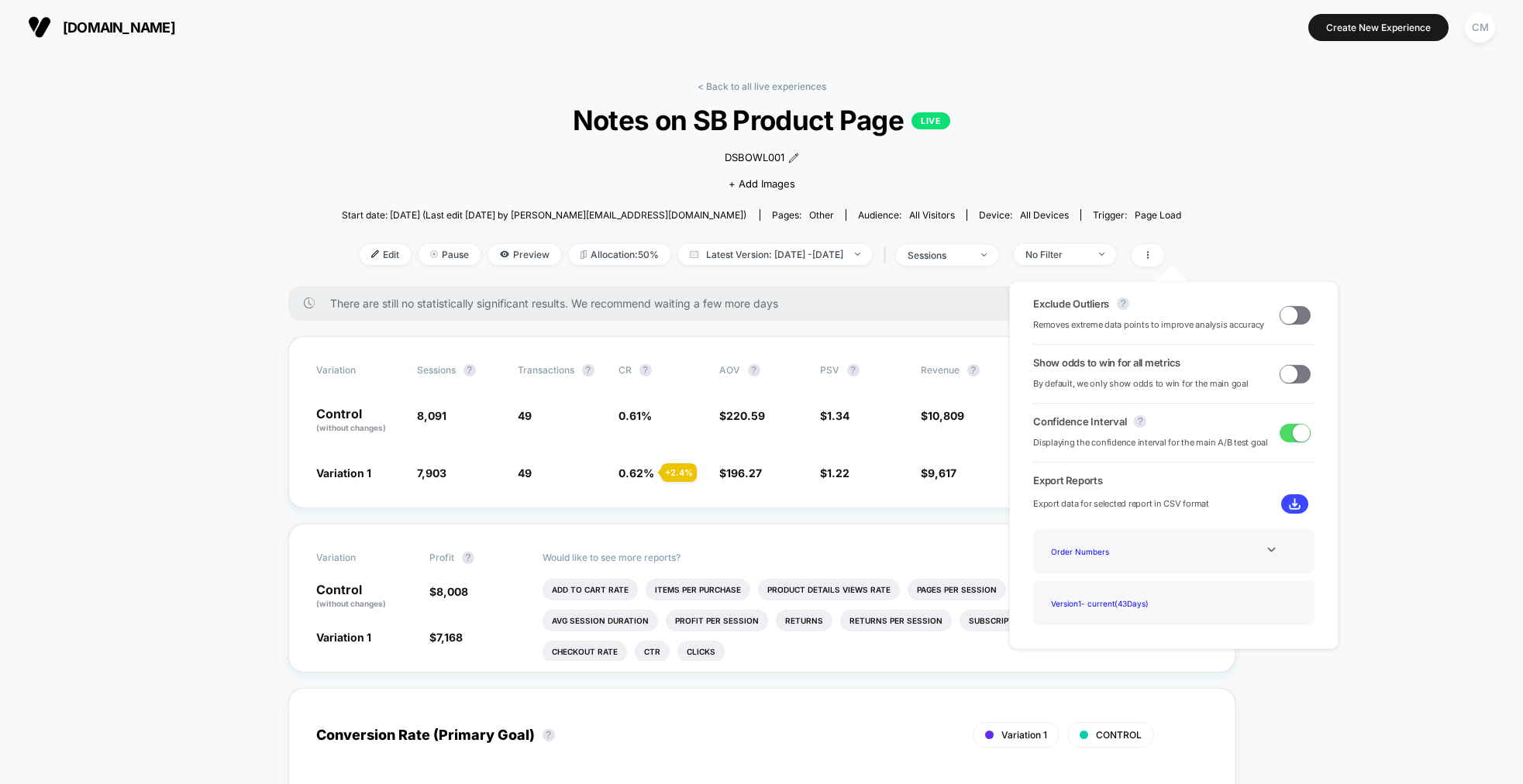
click at [1291, 312] on span at bounding box center [1289, 314] width 17 height 17
drag, startPoint x: 1296, startPoint y: 311, endPoint x: 1285, endPoint y: 290, distance: 23.7
click at [1296, 311] on span at bounding box center [1301, 314] width 17 height 17
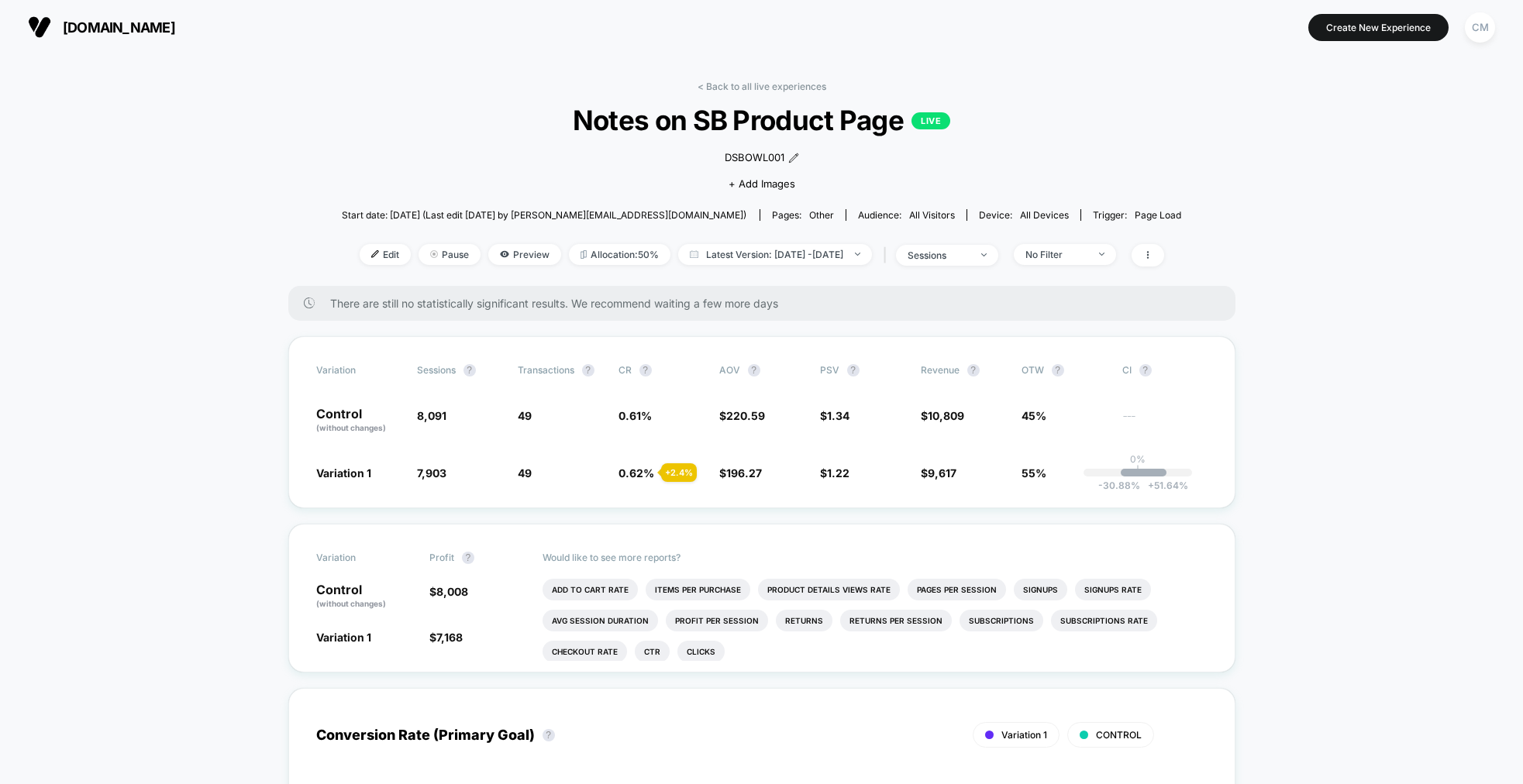
drag, startPoint x: 1284, startPoint y: 191, endPoint x: 1246, endPoint y: 186, distance: 38.3
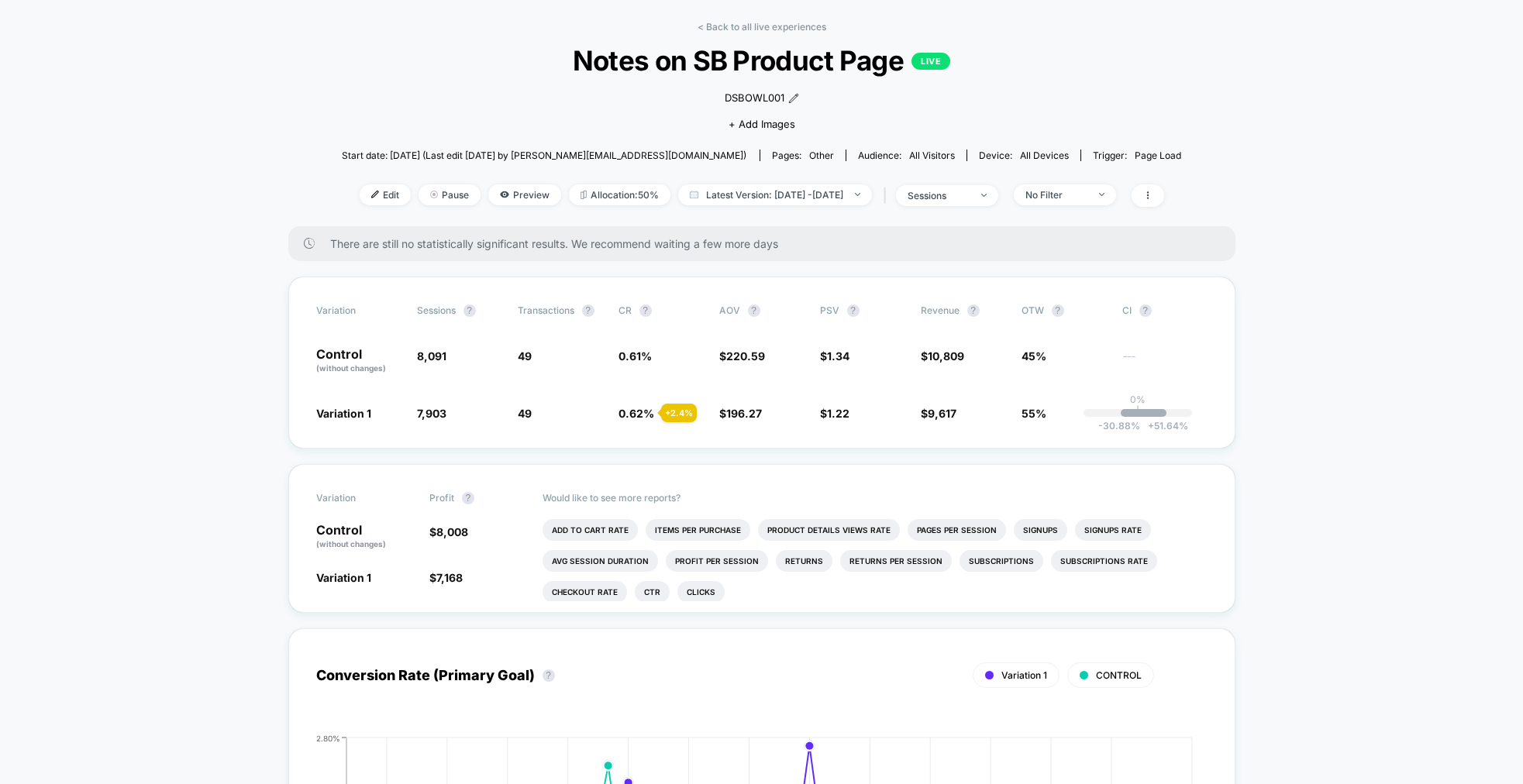
scroll to position [53, 0]
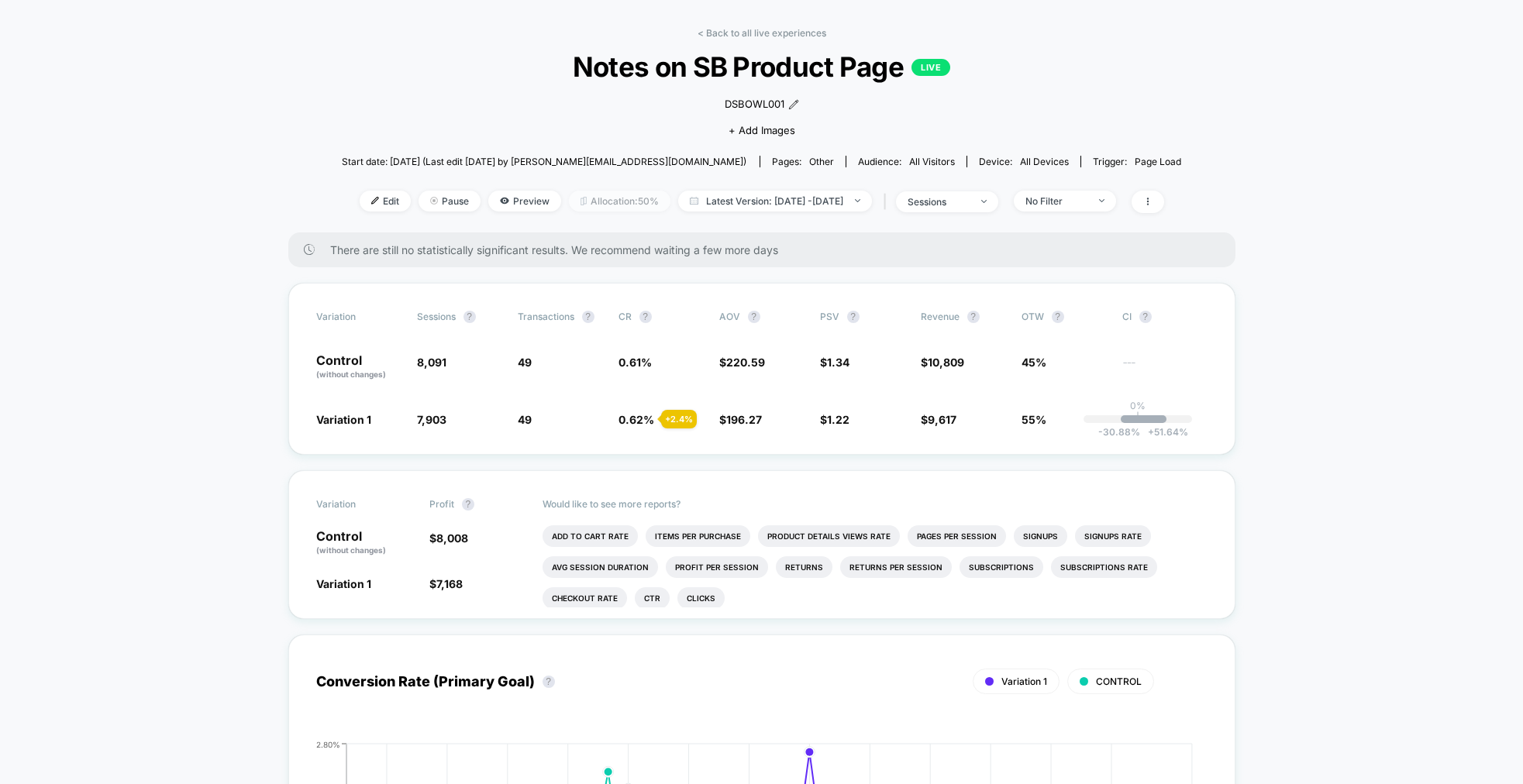
click at [599, 200] on span "Allocation: 50%" at bounding box center [619, 201] width 101 height 21
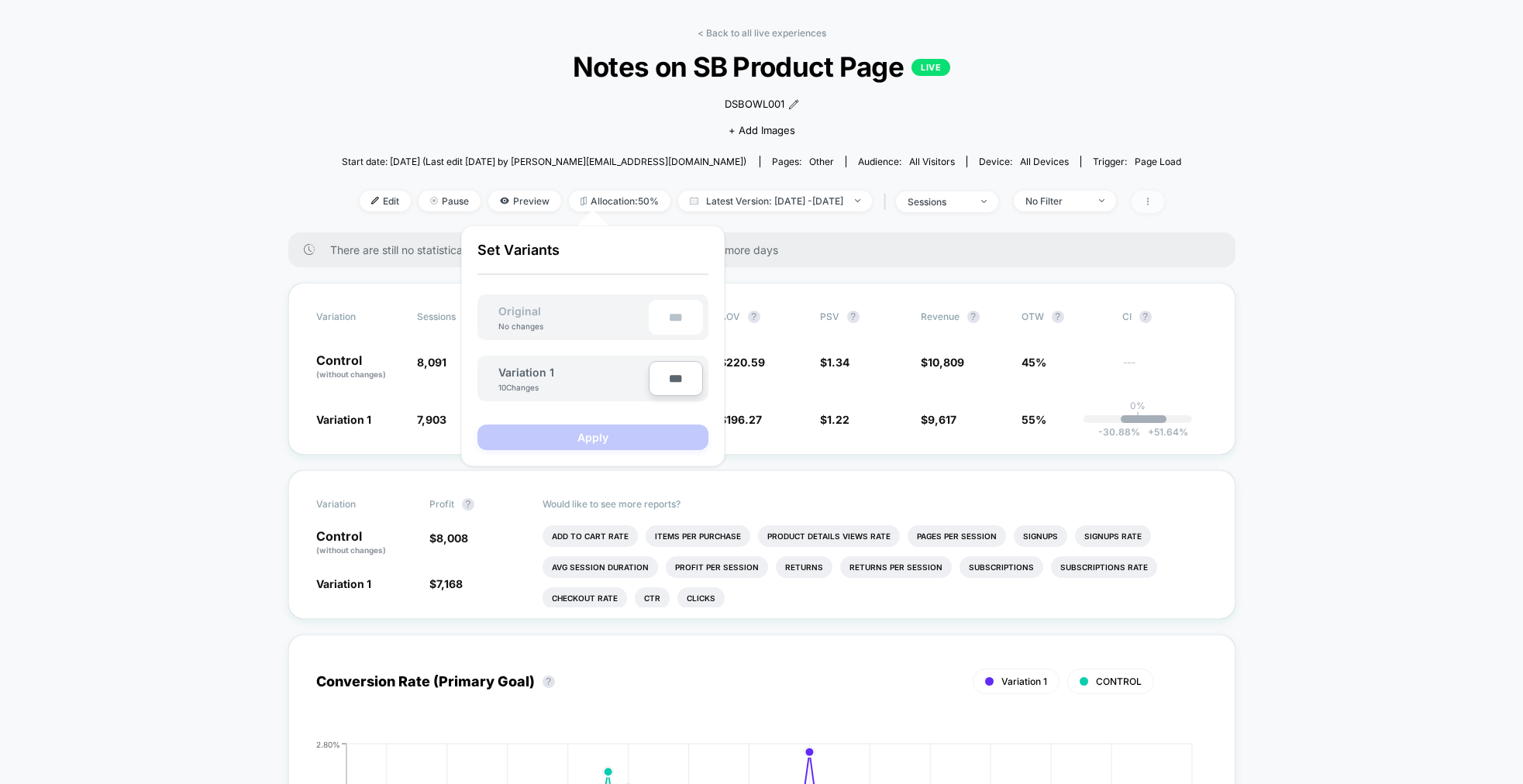
drag, startPoint x: 1256, startPoint y: 354, endPoint x: 1174, endPoint y: 199, distance: 175.4
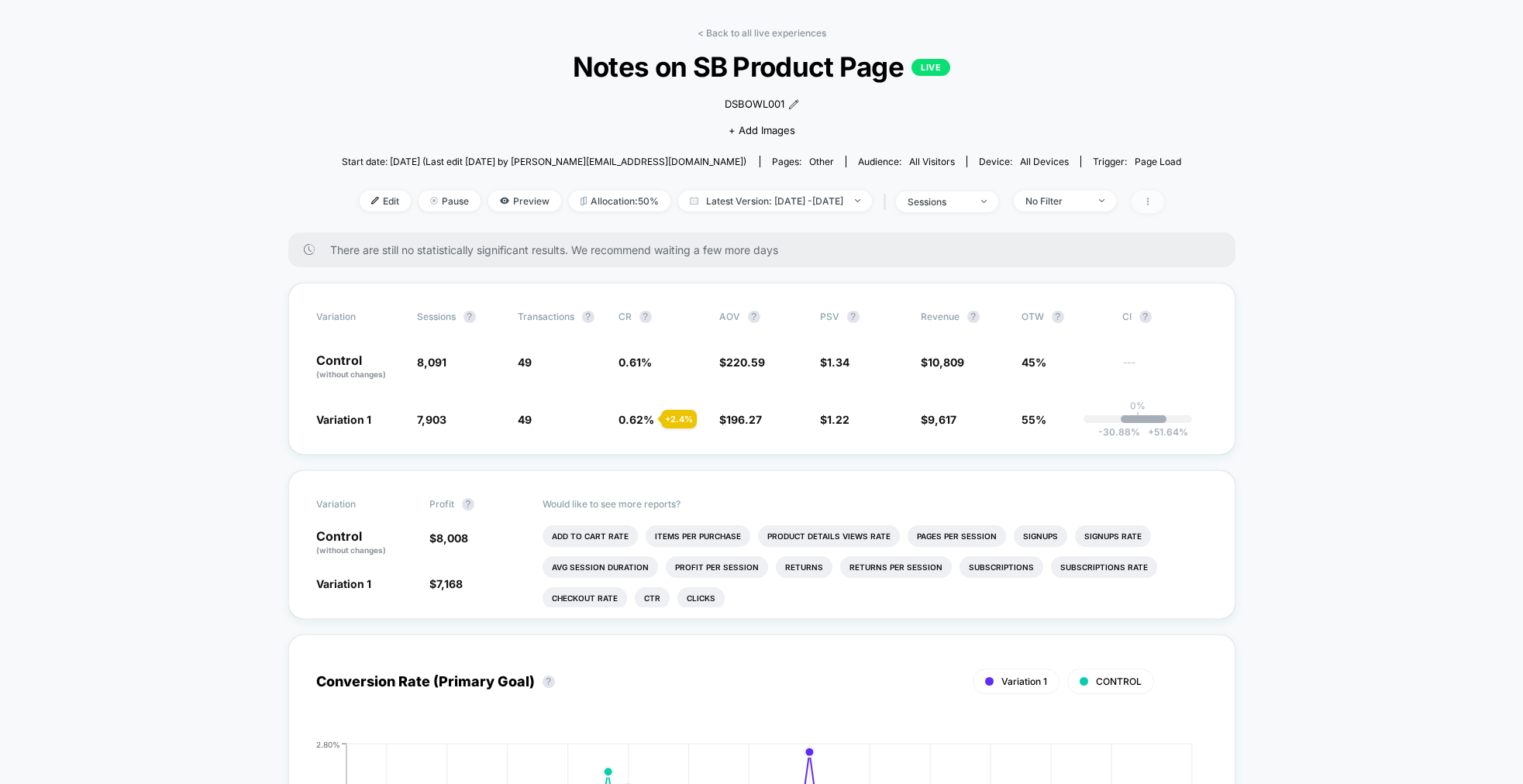
click at [1164, 195] on span at bounding box center [1147, 202] width 32 height 22
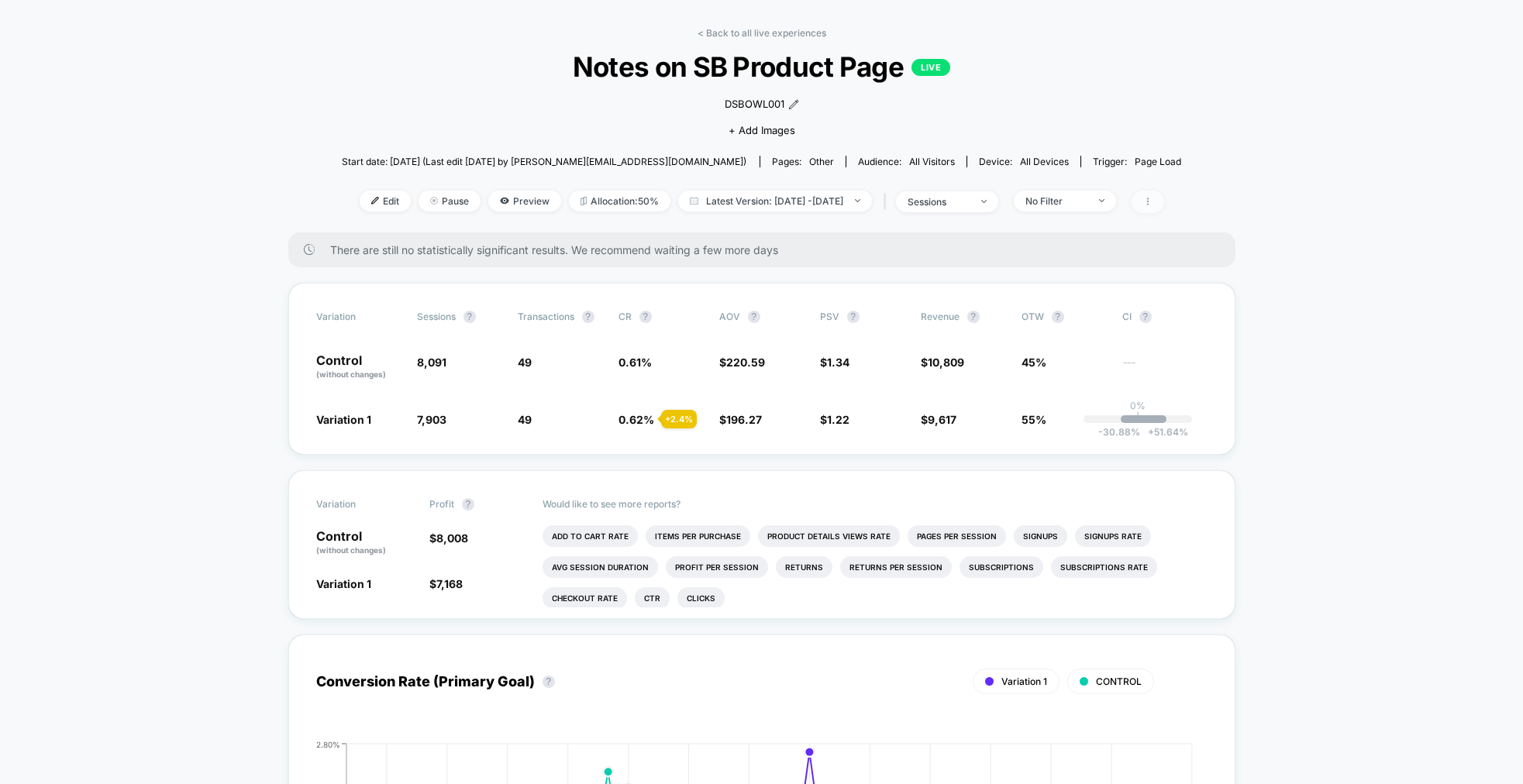
click at [1164, 193] on span at bounding box center [1147, 202] width 32 height 22
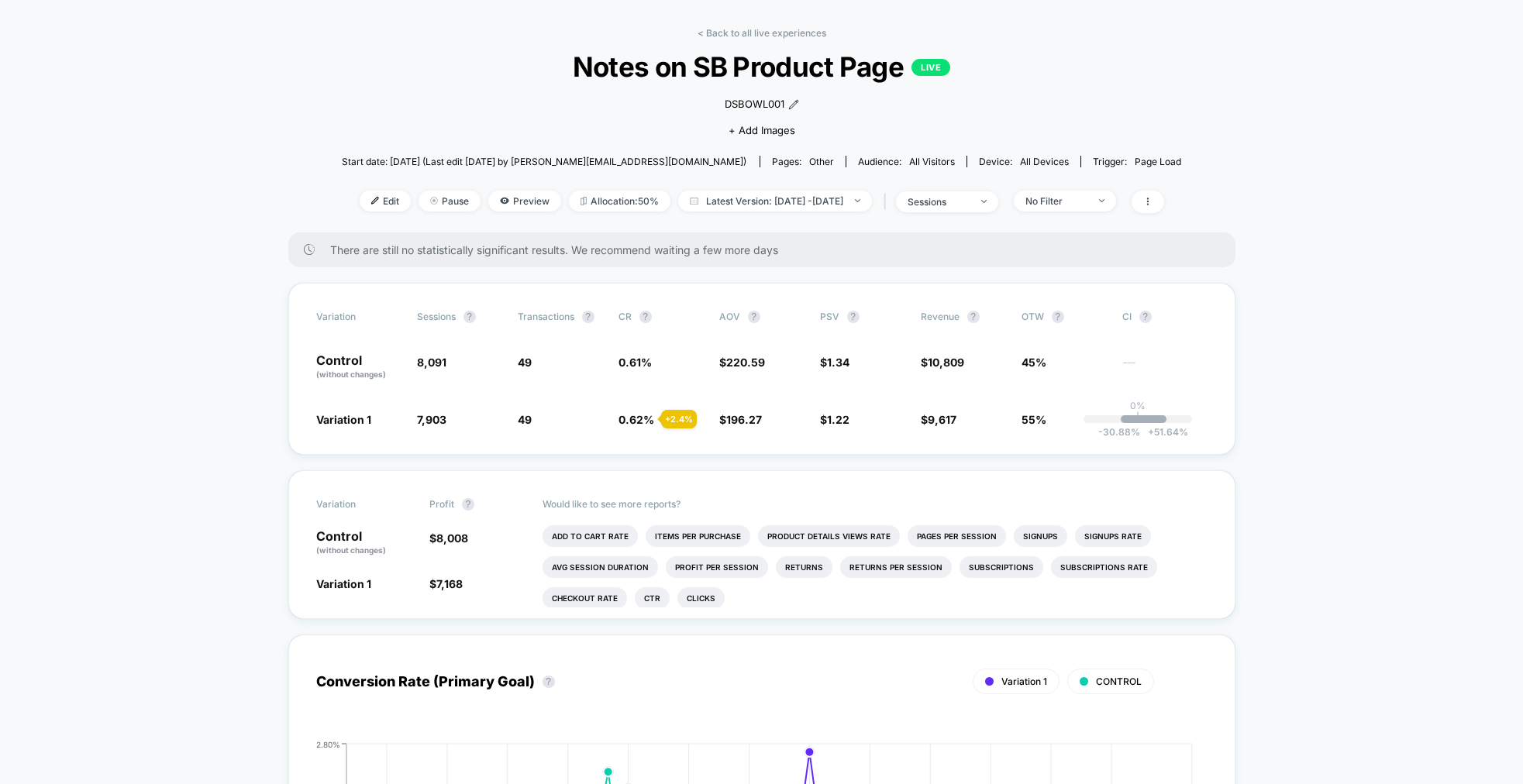
scroll to position [55, 0]
click at [427, 192] on span "Pause" at bounding box center [449, 199] width 62 height 21
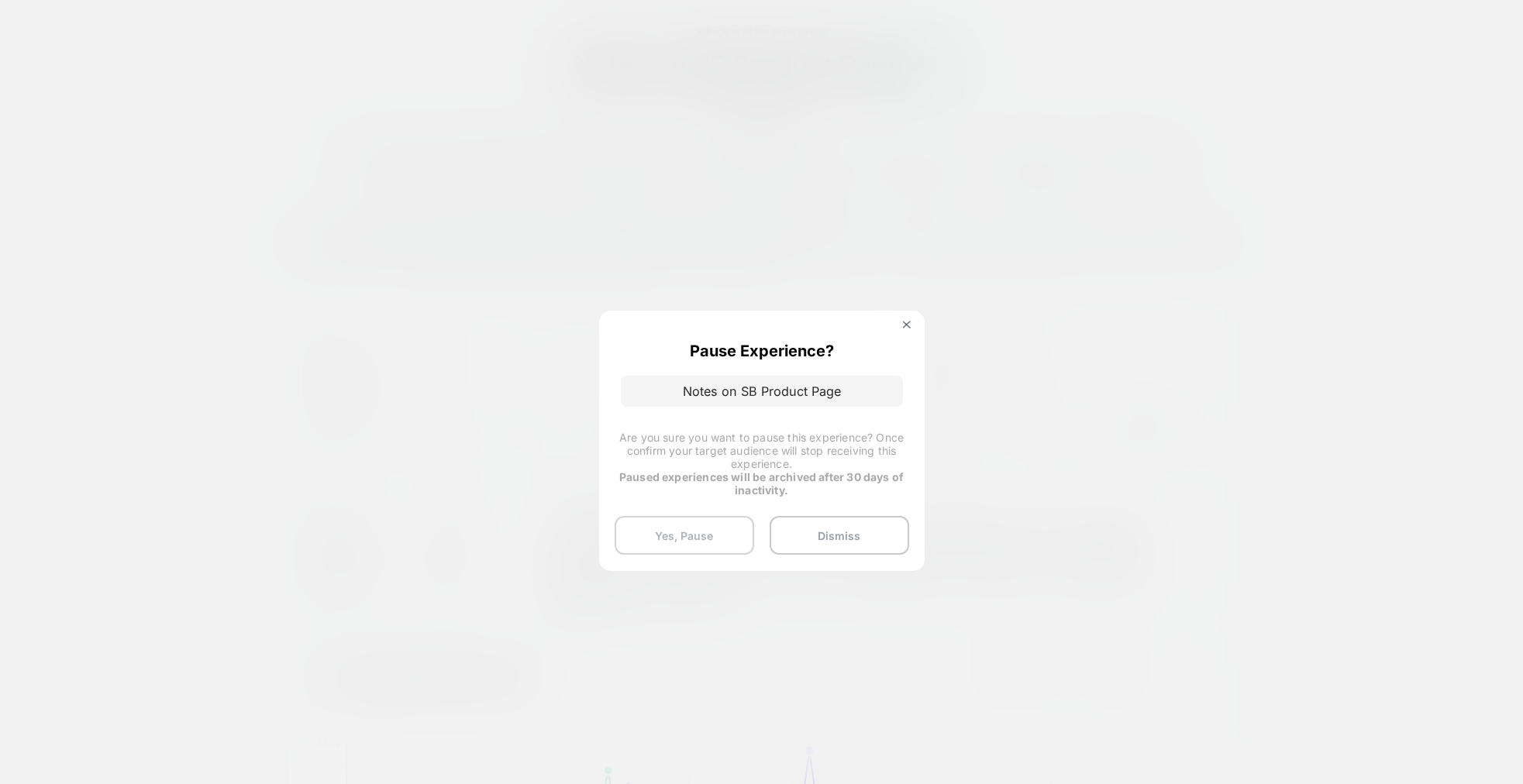
click at [689, 533] on button "Yes, Pause" at bounding box center [684, 535] width 139 height 39
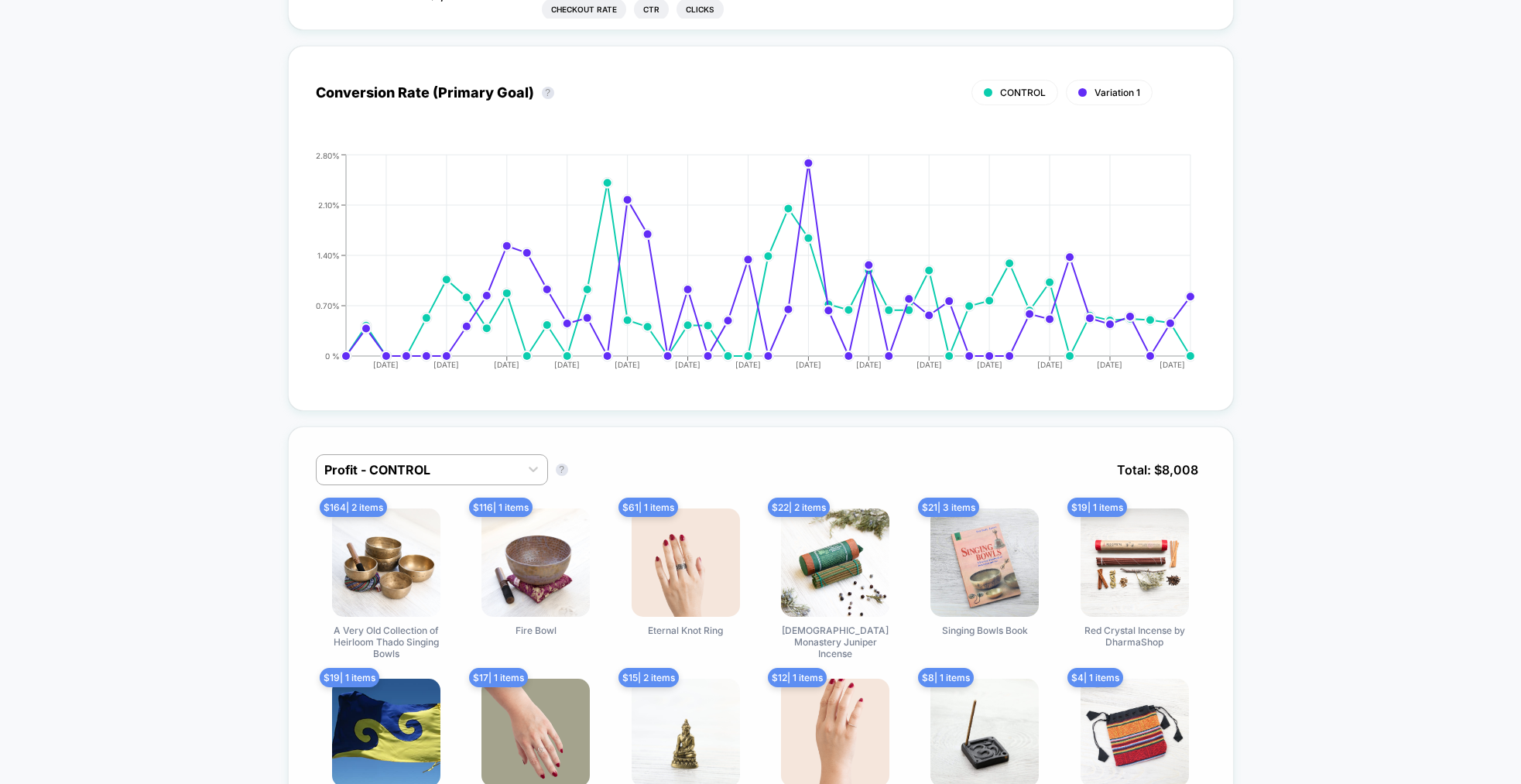
scroll to position [674, 0]
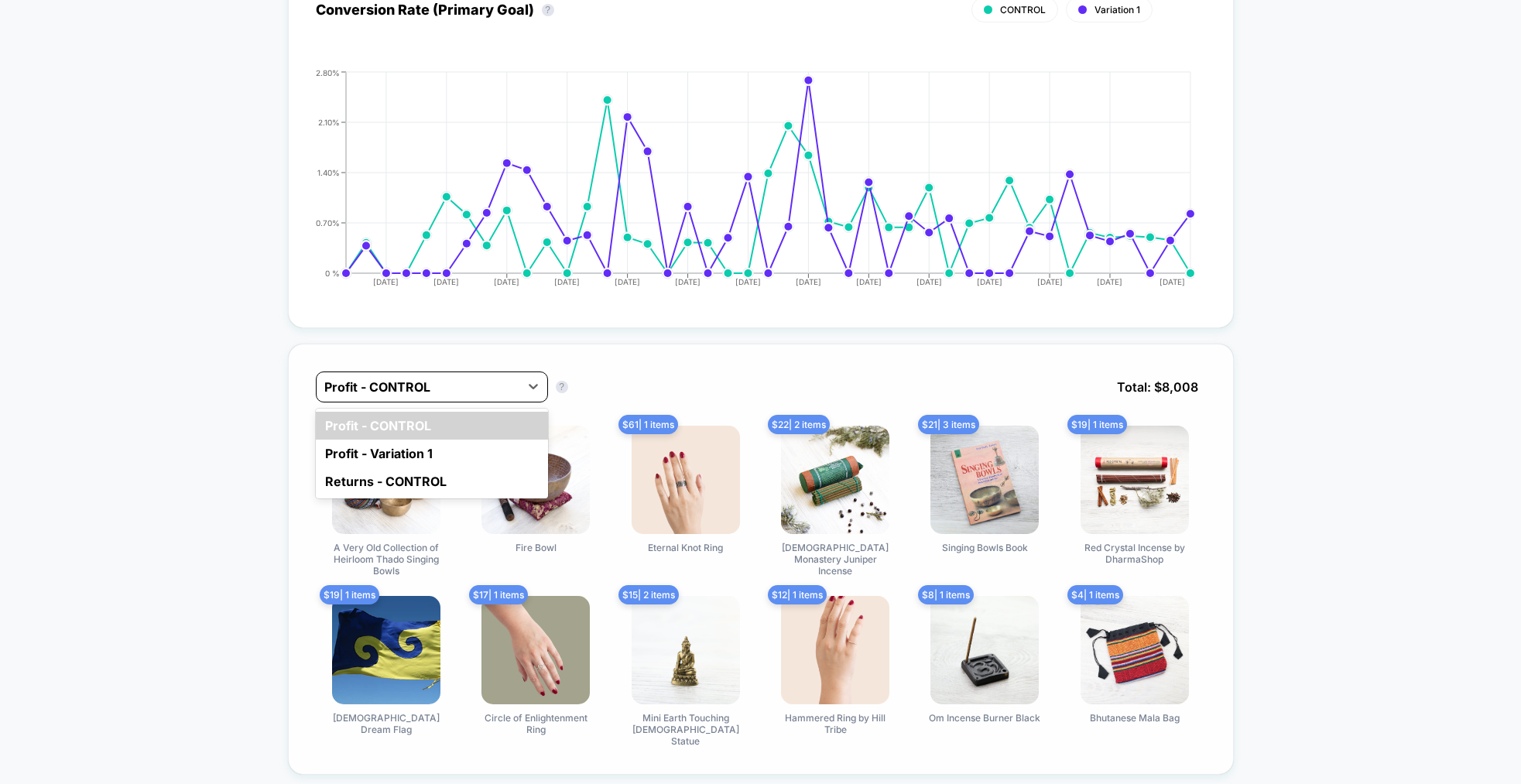
click at [469, 380] on div at bounding box center [418, 387] width 187 height 18
click at [438, 440] on div "Profit - Variation 1" at bounding box center [432, 453] width 232 height 28
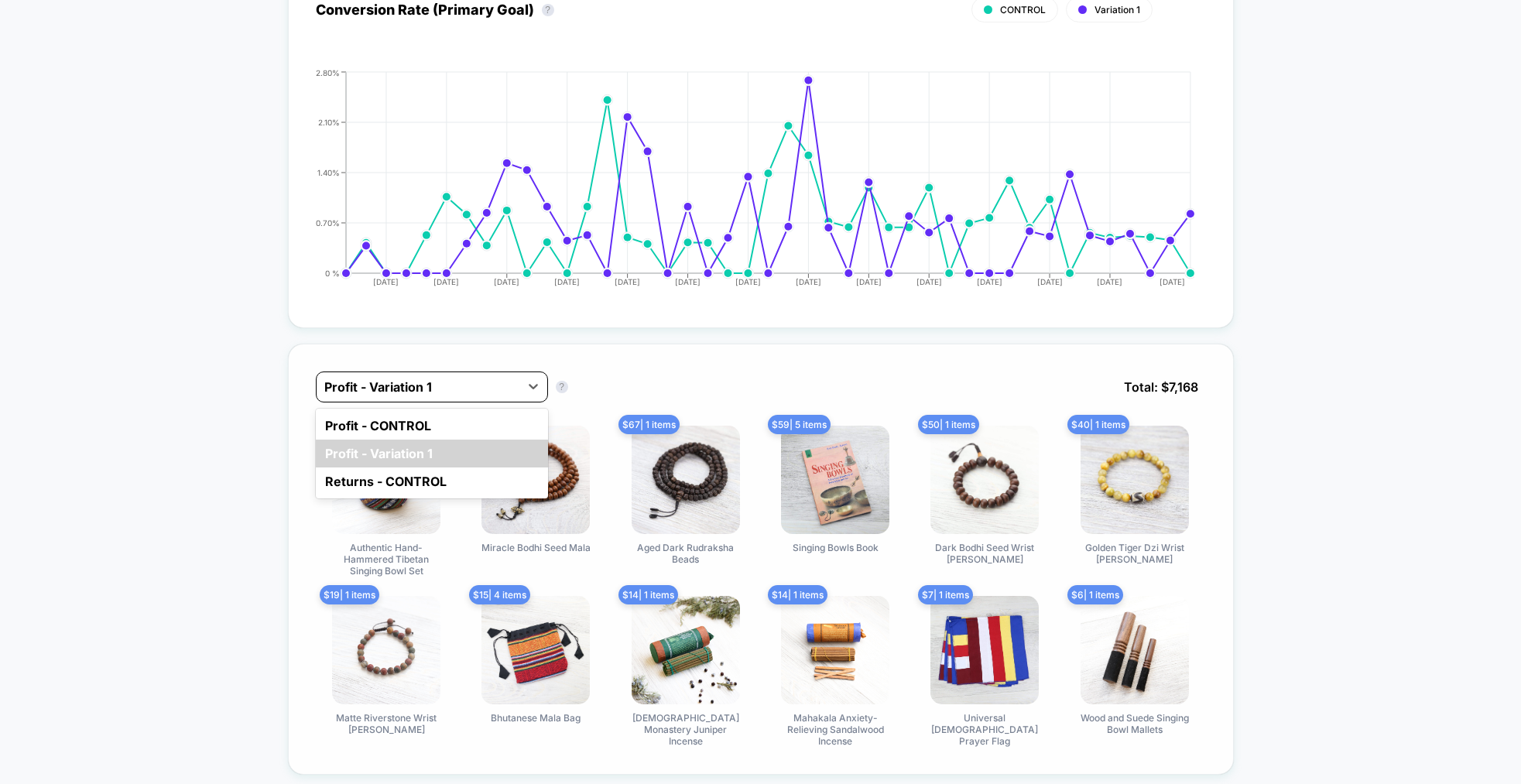
click at [472, 392] on div at bounding box center [418, 387] width 187 height 18
drag, startPoint x: 449, startPoint y: 410, endPoint x: 423, endPoint y: 473, distance: 68.2
click at [423, 473] on div "Profit - CONTROL Profit - Variation 1 Returns - CONTROL" at bounding box center [432, 453] width 232 height 90
drag, startPoint x: 412, startPoint y: 456, endPoint x: 501, endPoint y: 433, distance: 91.9
click at [412, 456] on div "Profit - Variation 1" at bounding box center [432, 453] width 232 height 28
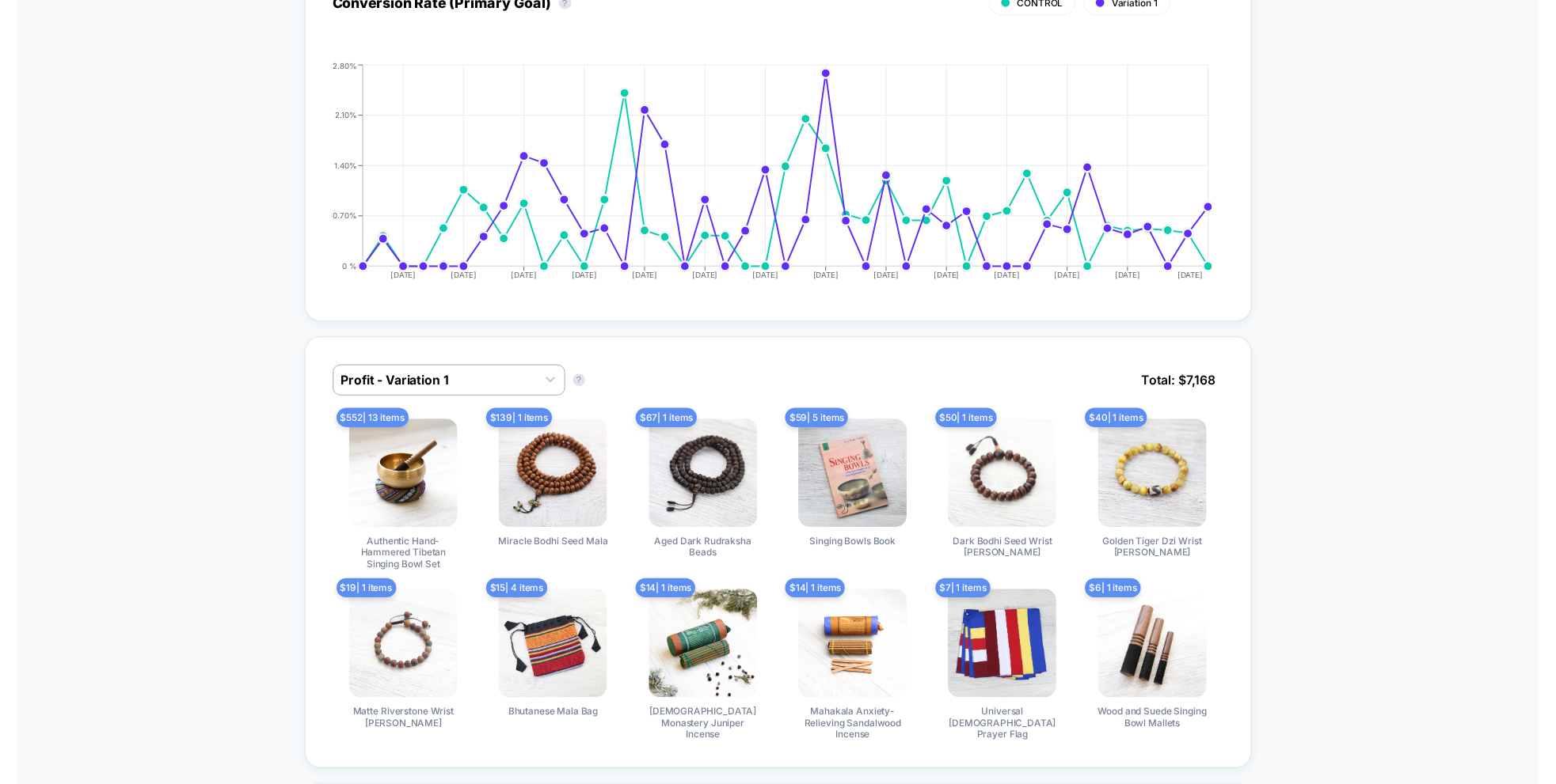
scroll to position [0, 0]
